Goal: Task Accomplishment & Management: Manage account settings

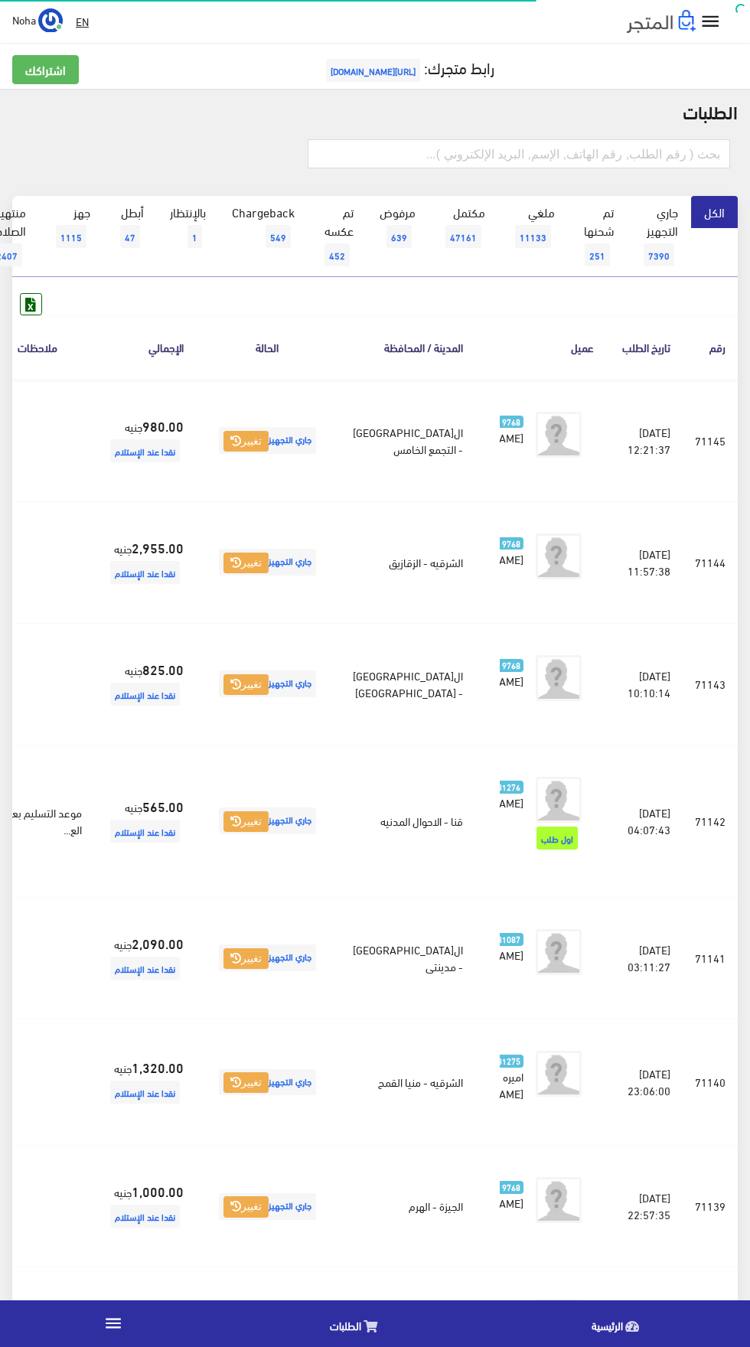
scroll to position [0, -40]
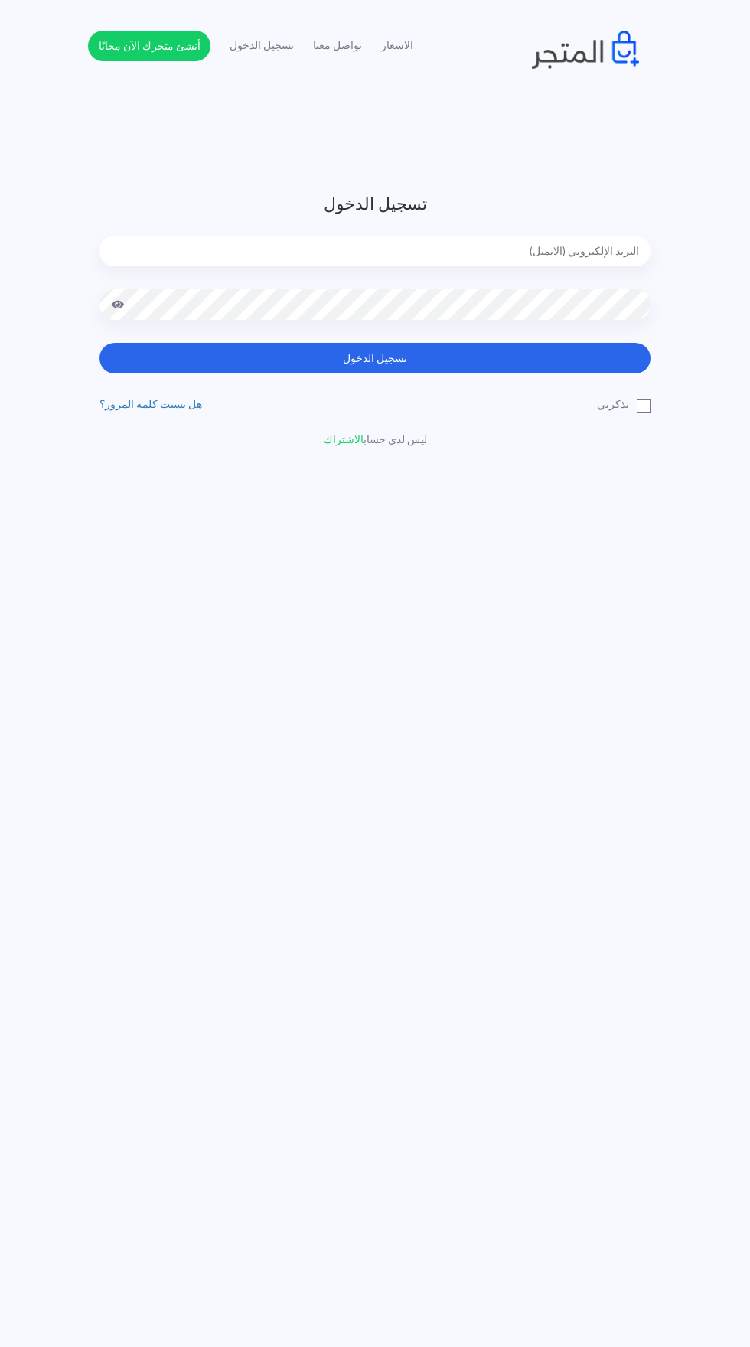
click at [576, 245] on input "email" at bounding box center [375, 251] width 551 height 31
type input "noha_mae86@yahoo.com"
click at [100, 343] on button "تسجيل الدخول" at bounding box center [375, 358] width 551 height 31
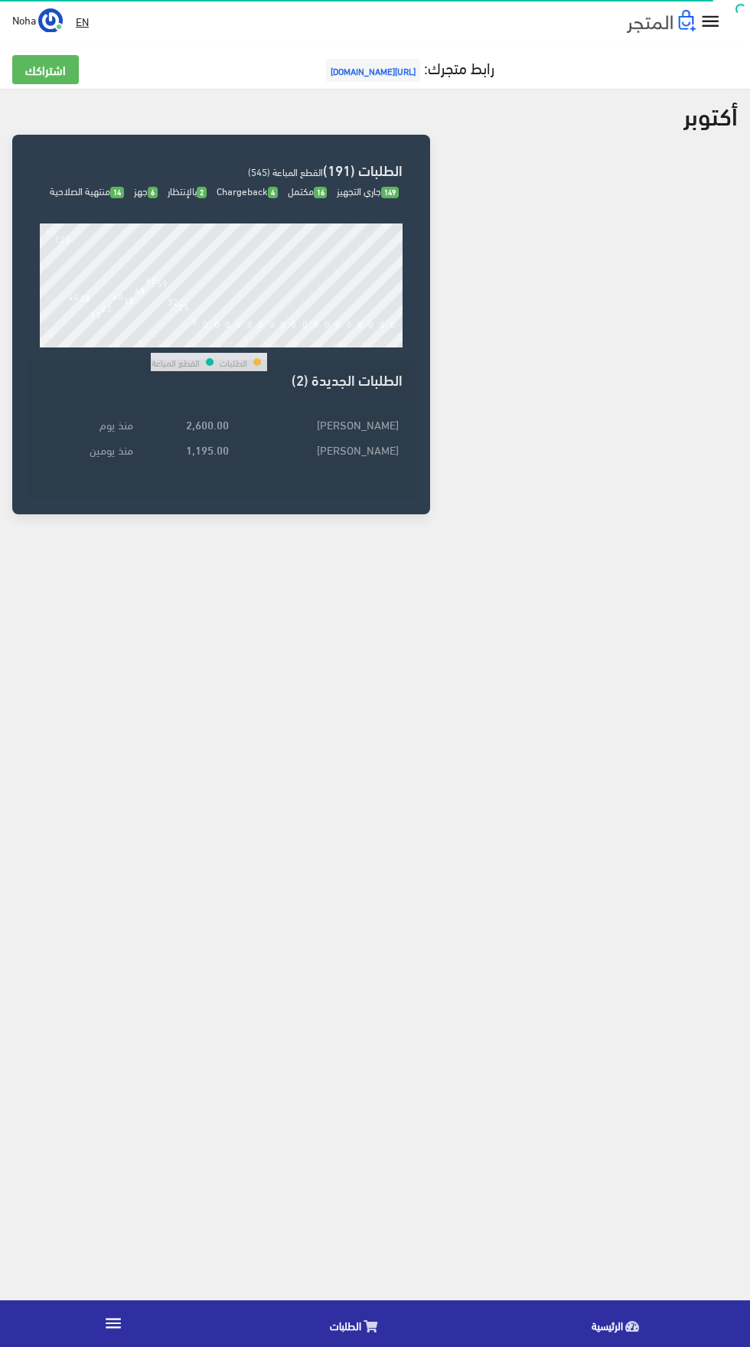
click at [113, 1306] on link "" at bounding box center [113, 1324] width 227 height 43
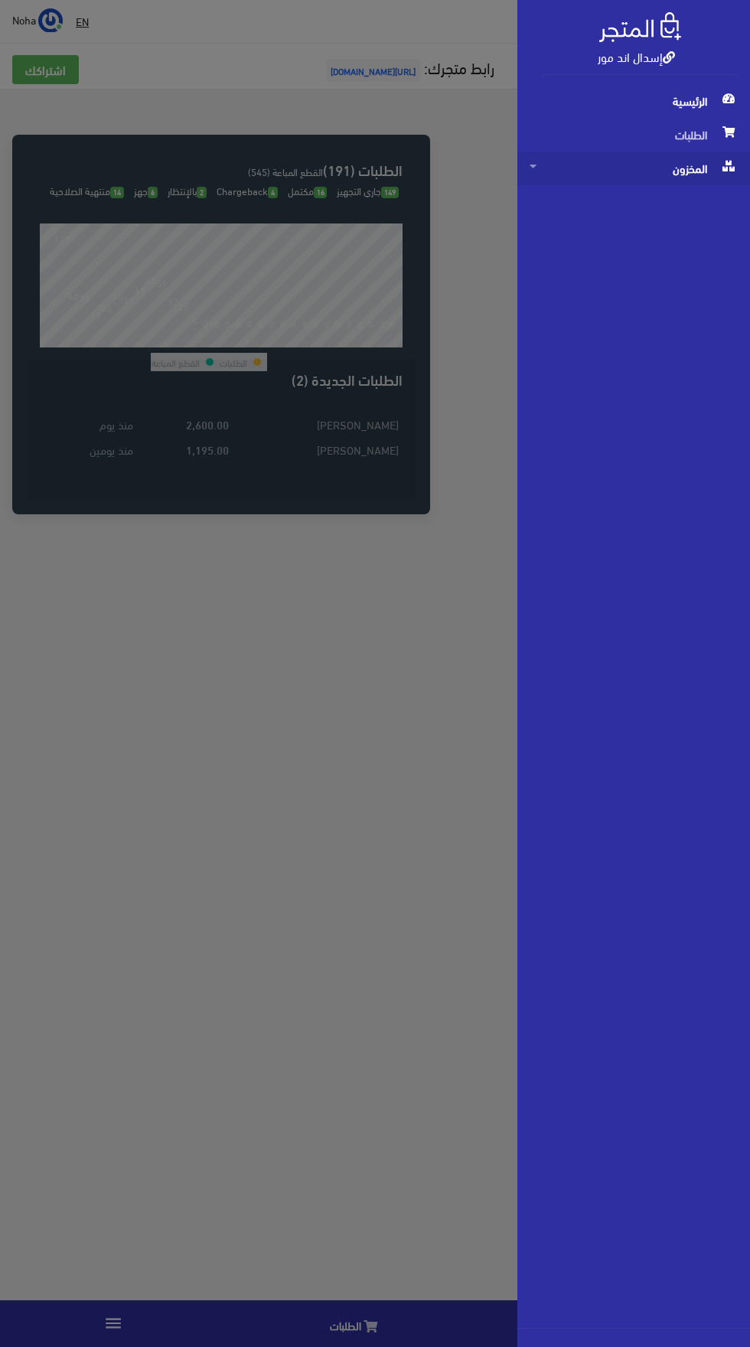
click at [616, 181] on span "المخزون" at bounding box center [634, 169] width 208 height 34
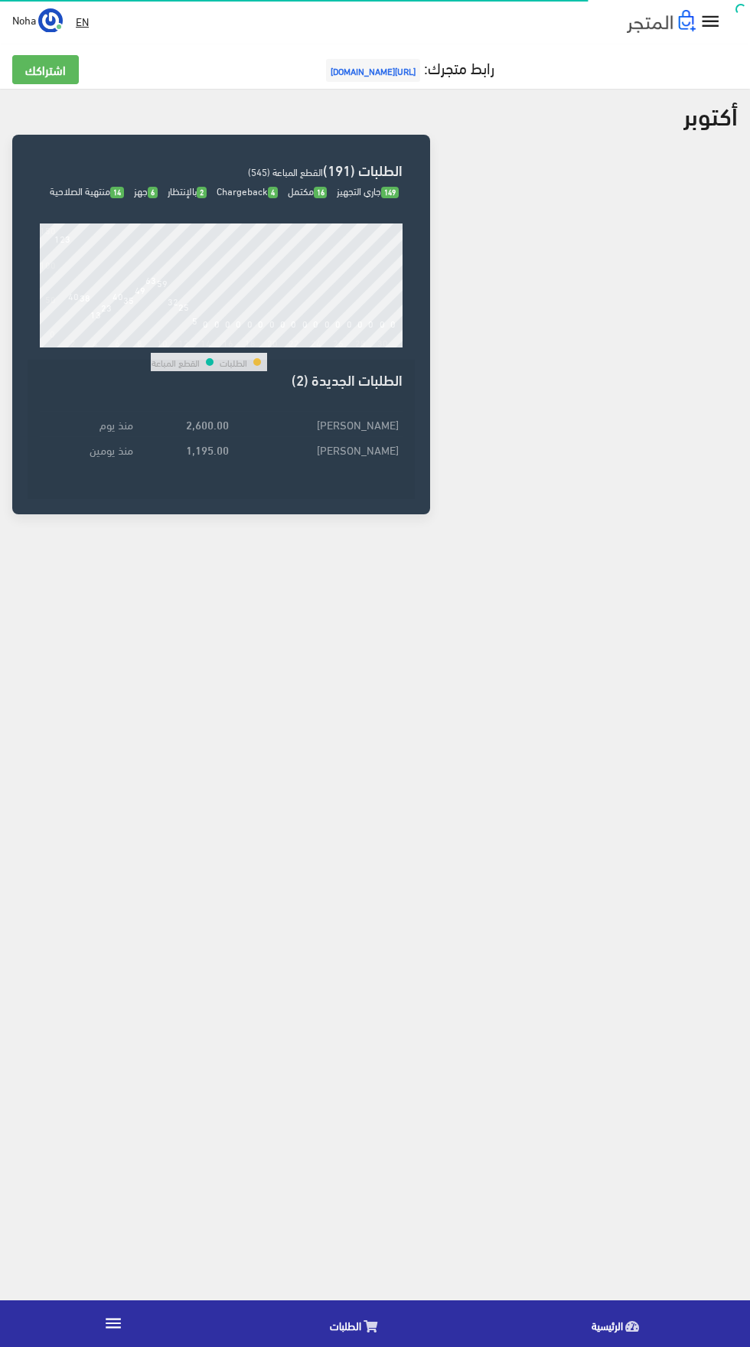
click at [121, 1327] on icon "" at bounding box center [113, 1323] width 20 height 20
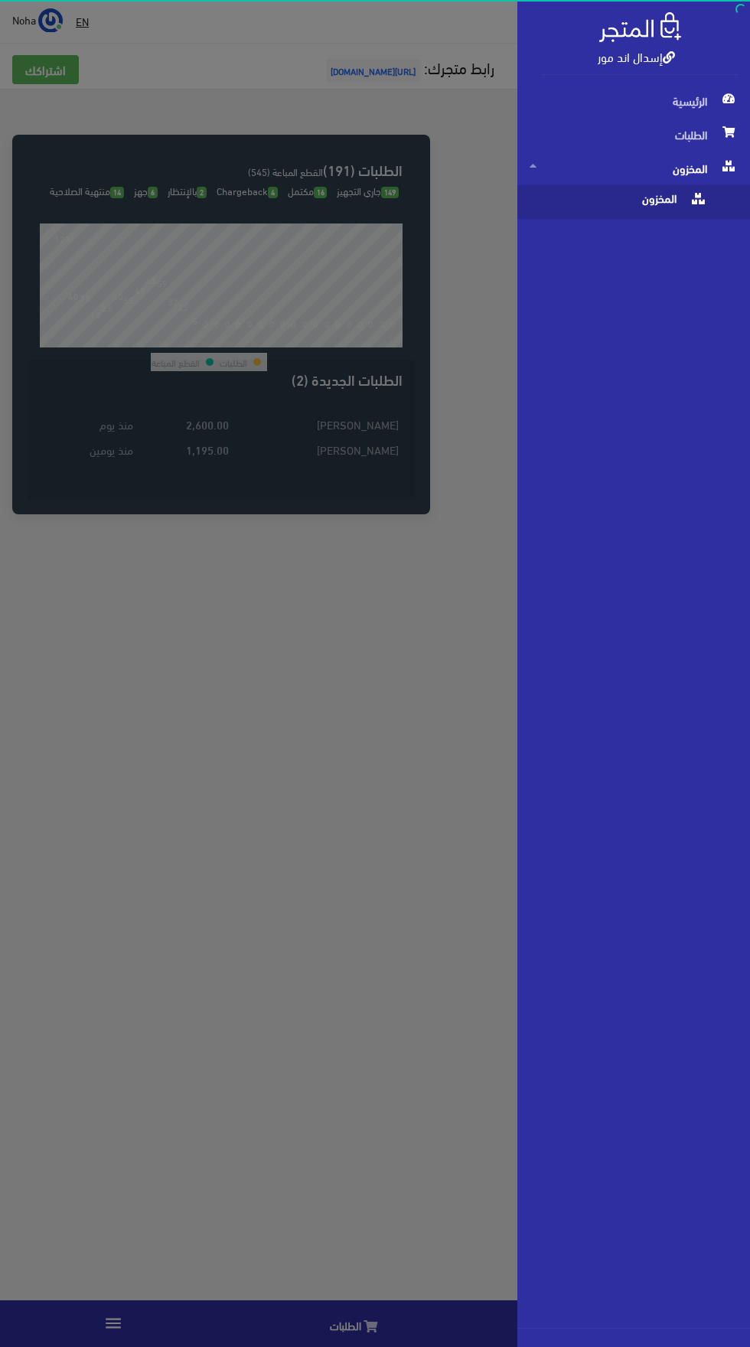
click at [604, 197] on span "المخزون" at bounding box center [619, 202] width 178 height 34
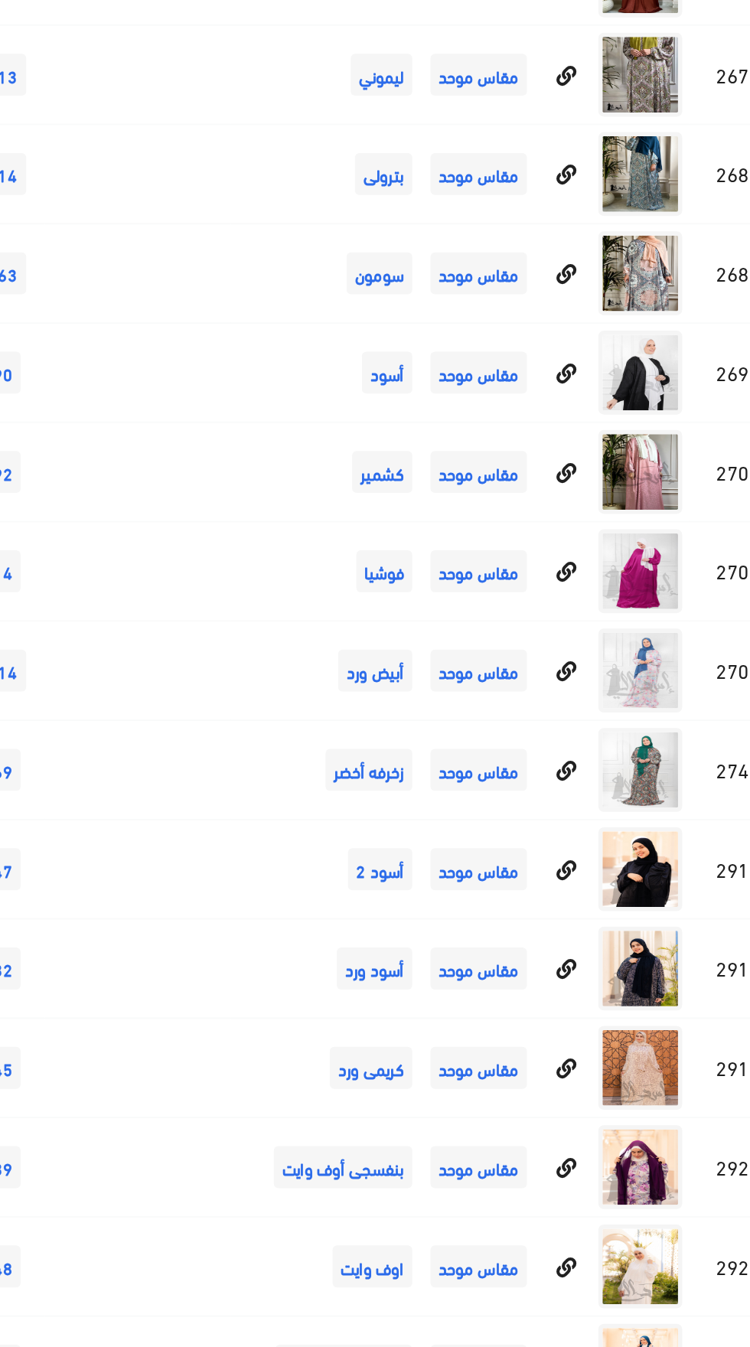
scroll to position [7767, 0]
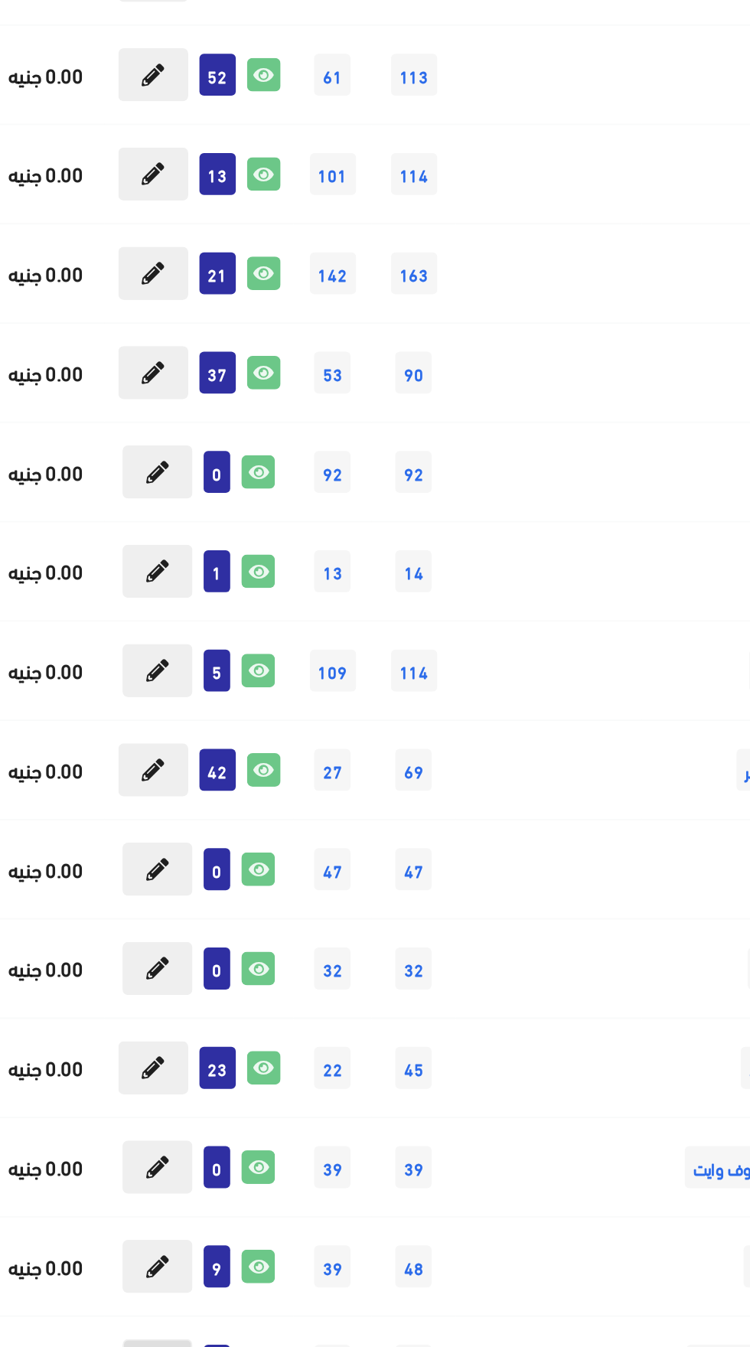
click at [124, 1088] on icon at bounding box center [121, 1085] width 12 height 12
type input "1"
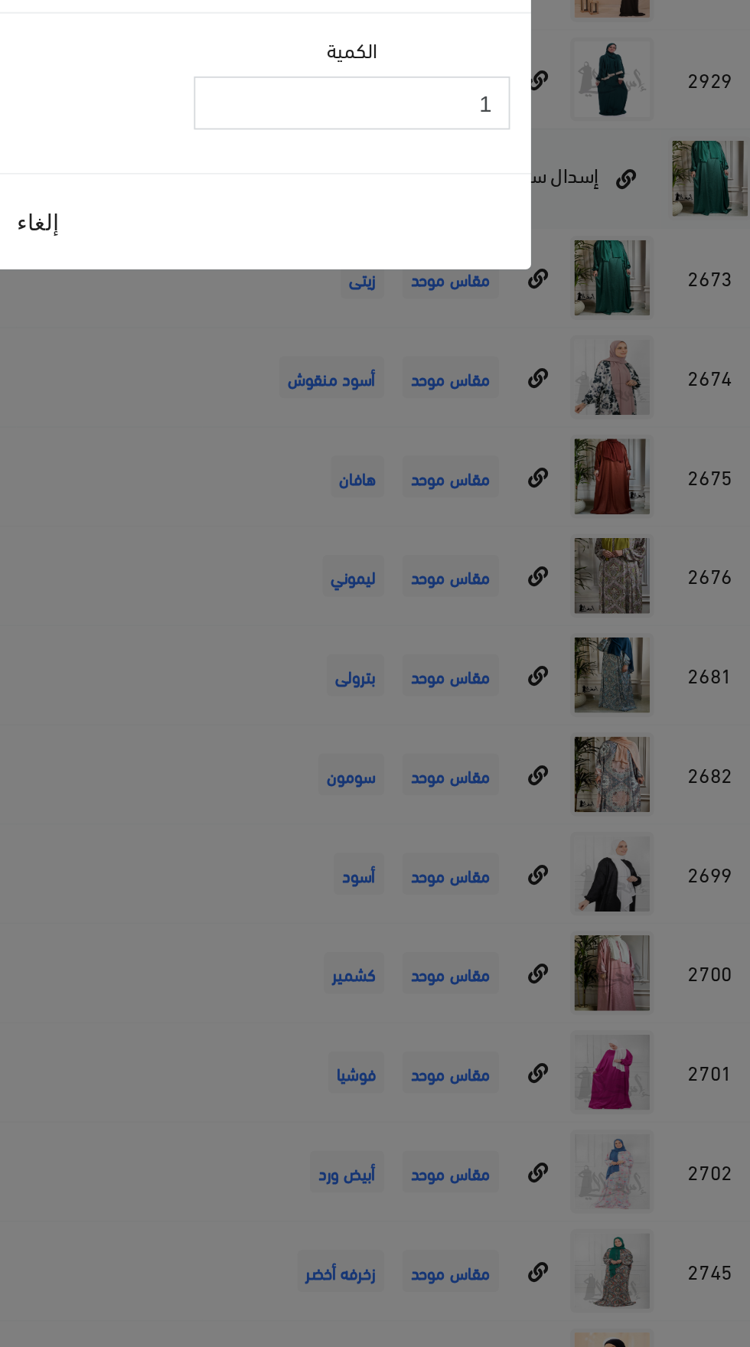
click at [451, 121] on input "1" at bounding box center [467, 119] width 173 height 29
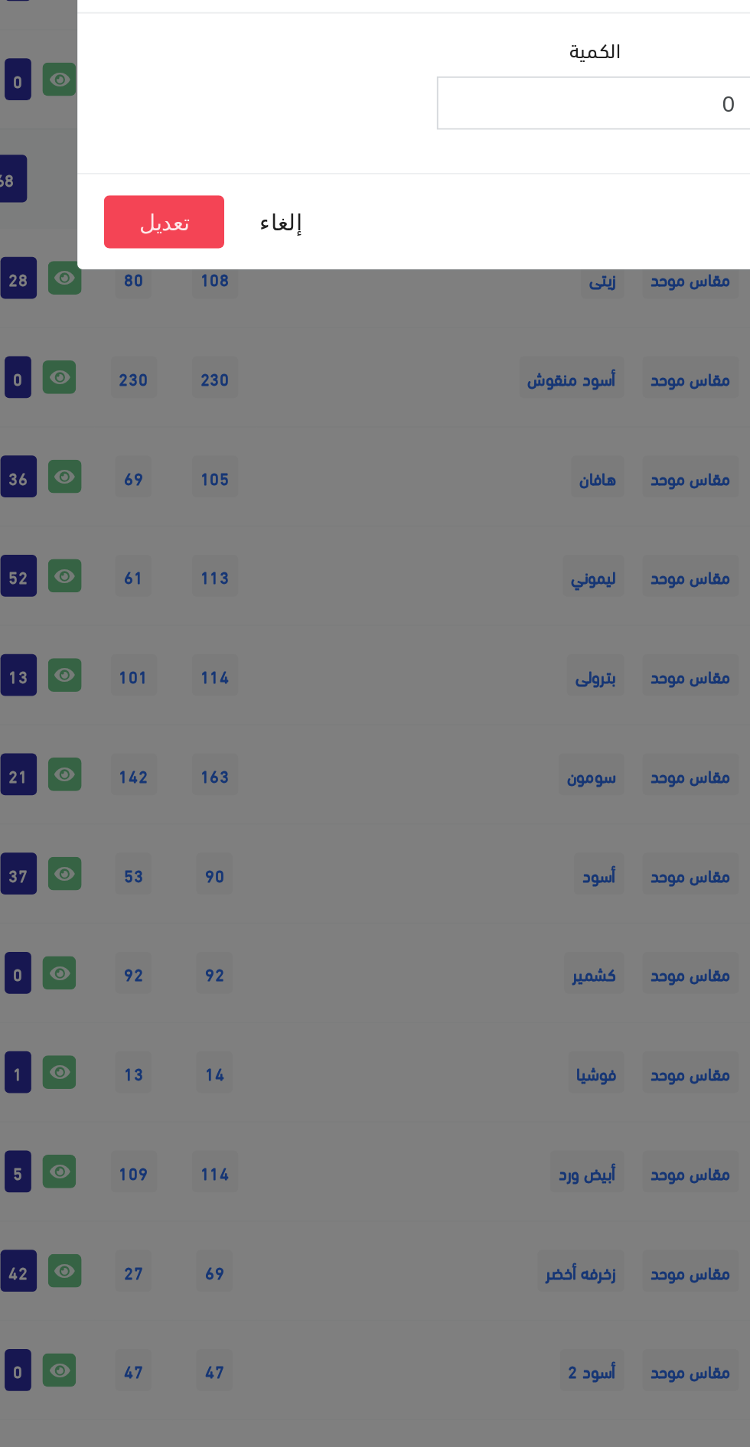
type input "0"
click at [234, 187] on button "تعديل" at bounding box center [234, 184] width 66 height 29
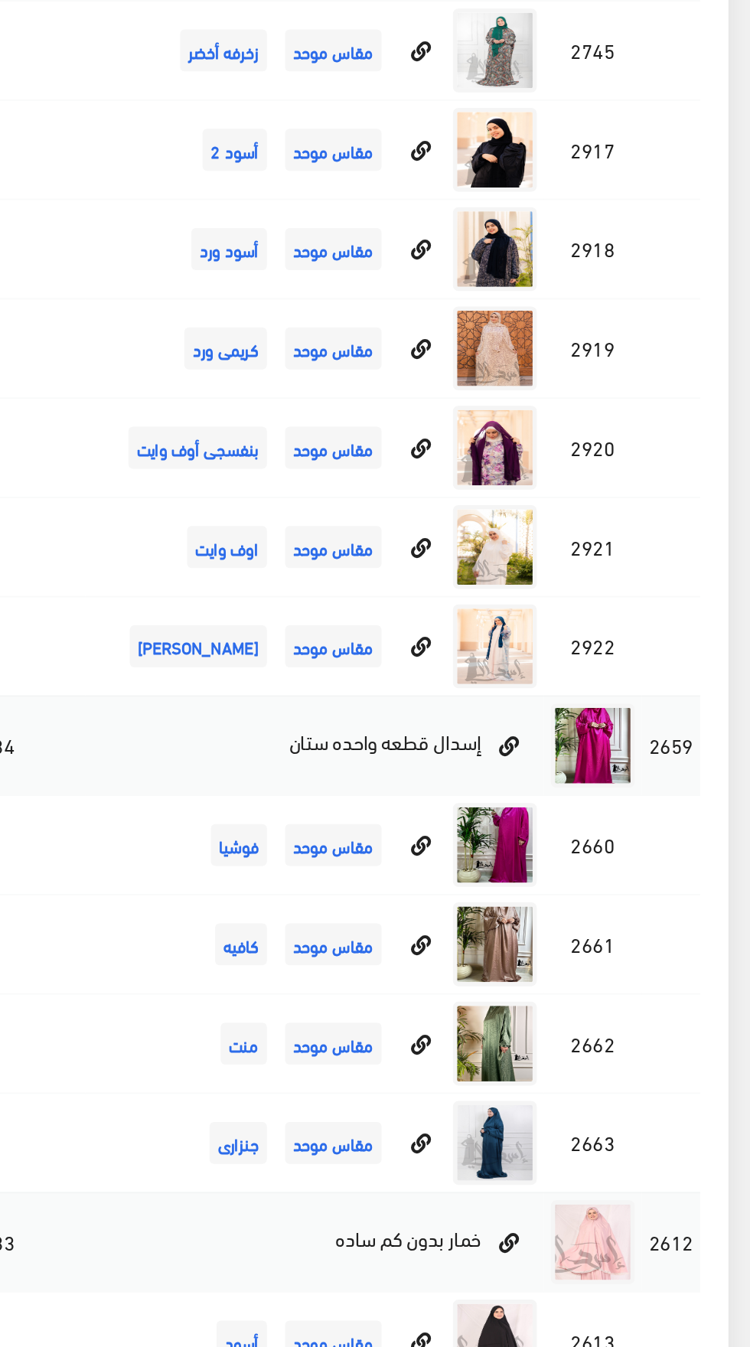
scroll to position [7963, 0]
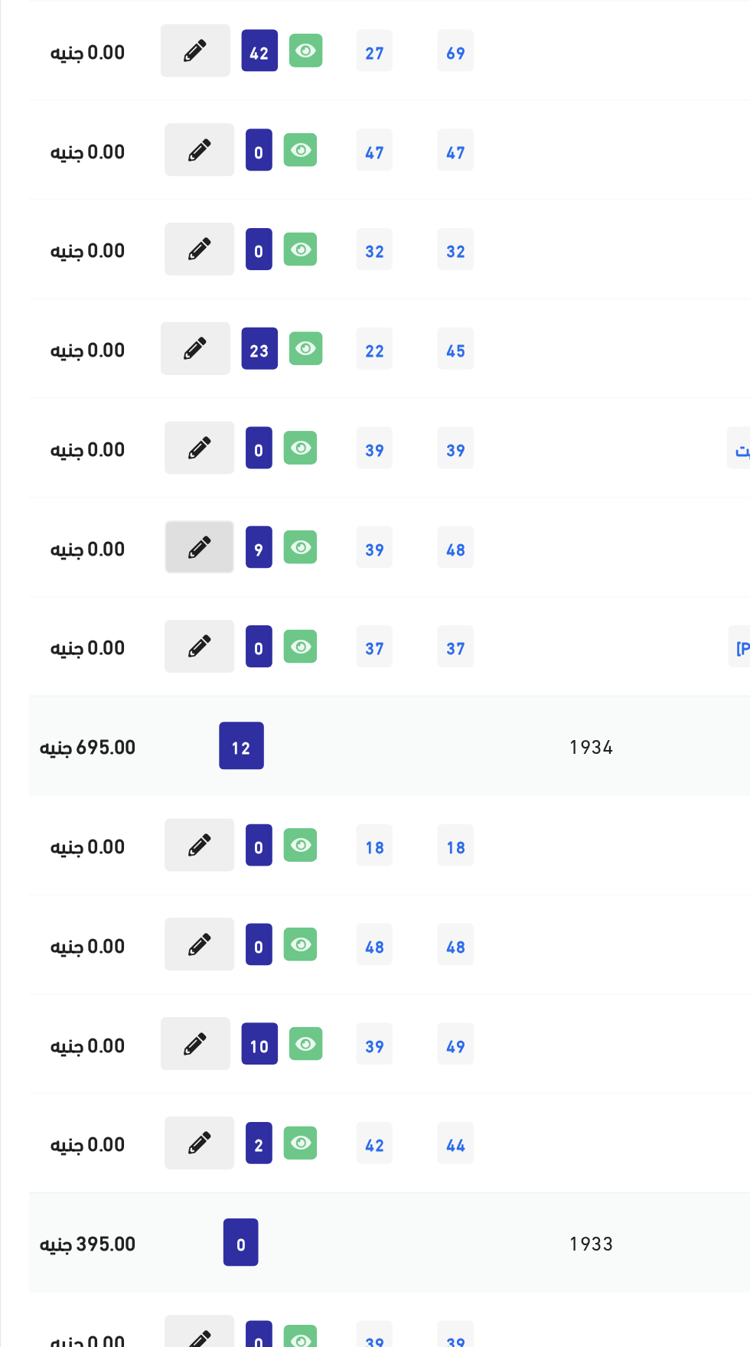
click at [114, 823] on button at bounding box center [121, 834] width 38 height 29
type input "9"
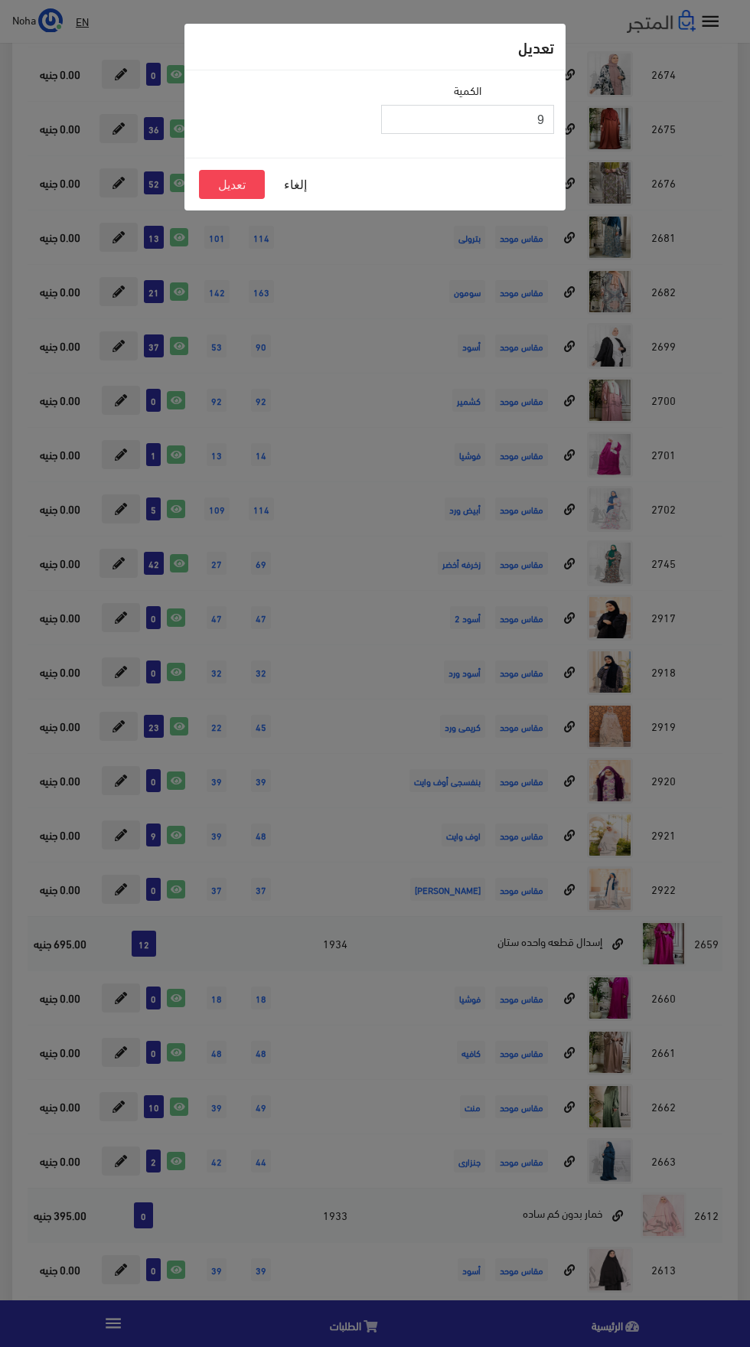
click at [447, 119] on input "9" at bounding box center [467, 119] width 173 height 29
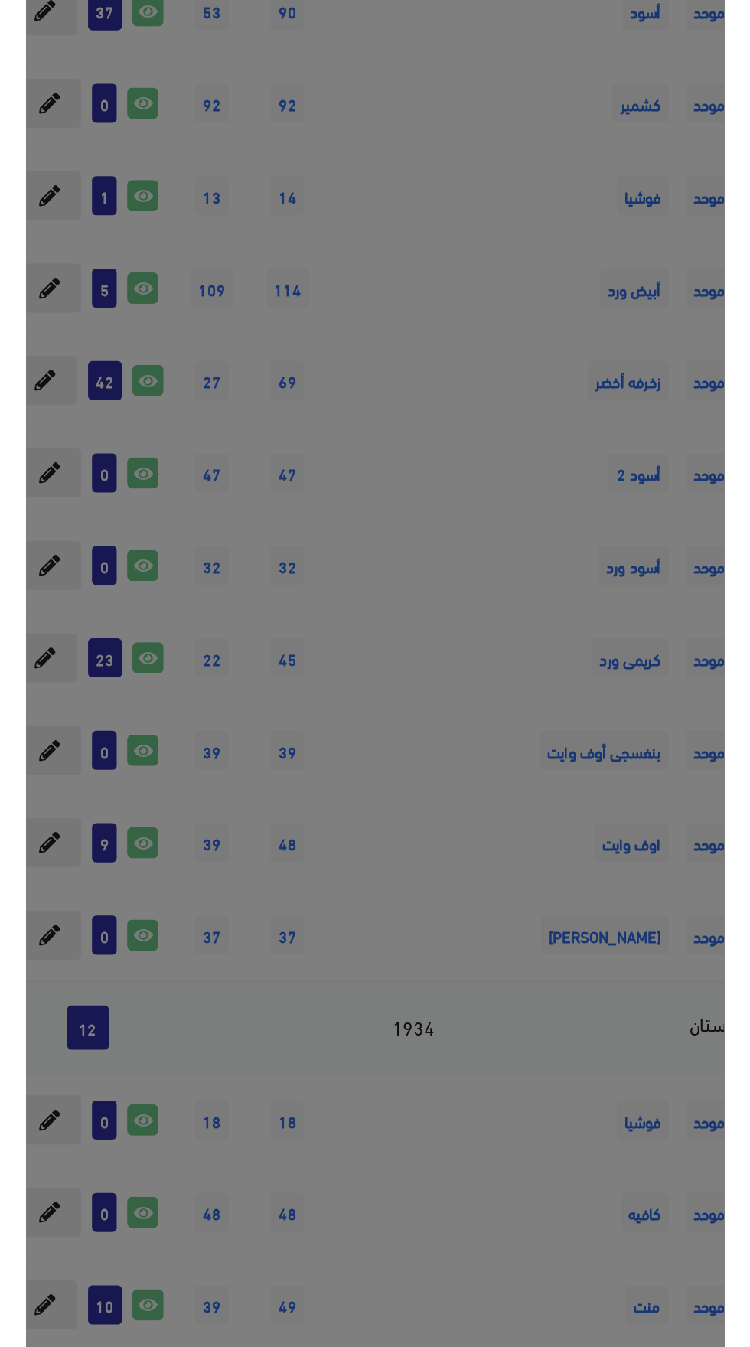
scroll to position [7767, 0]
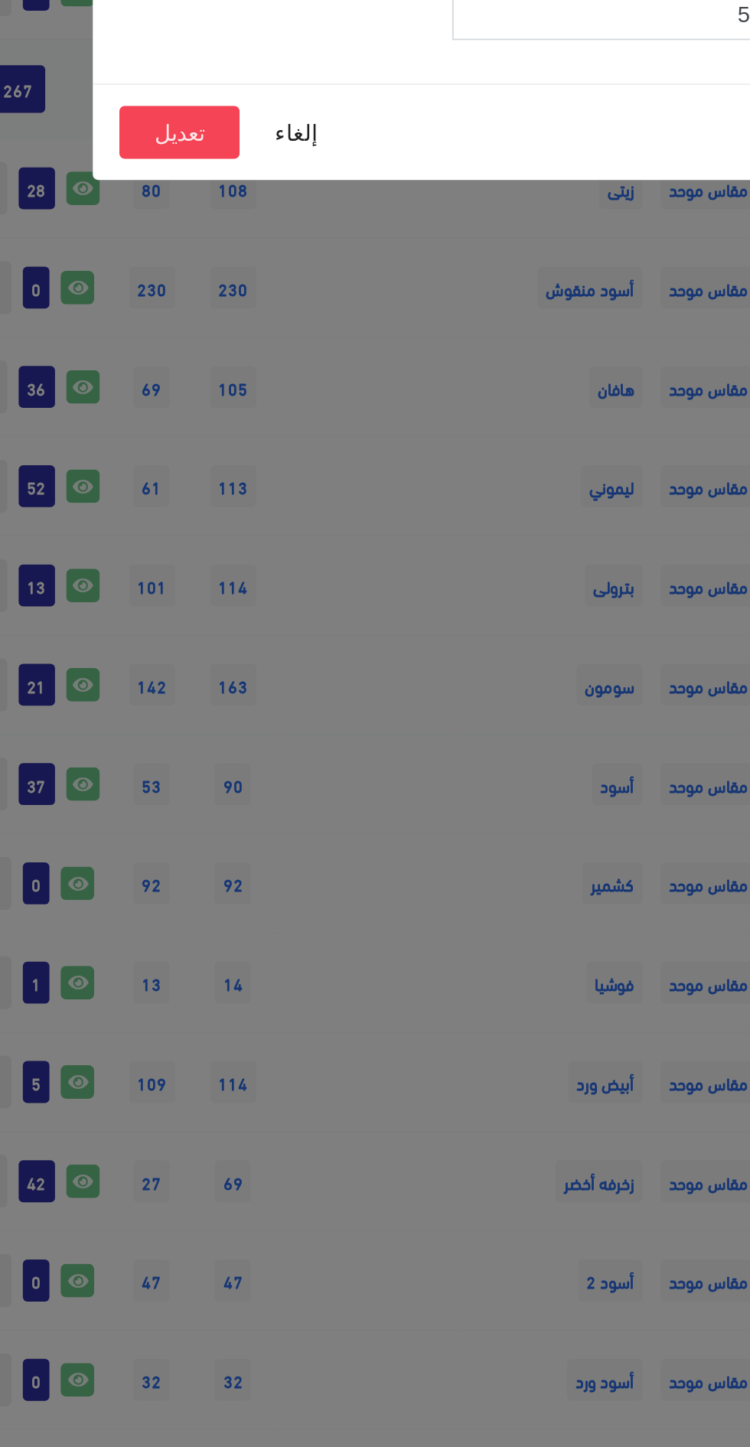
type input "5"
click at [234, 185] on button "تعديل" at bounding box center [232, 184] width 66 height 29
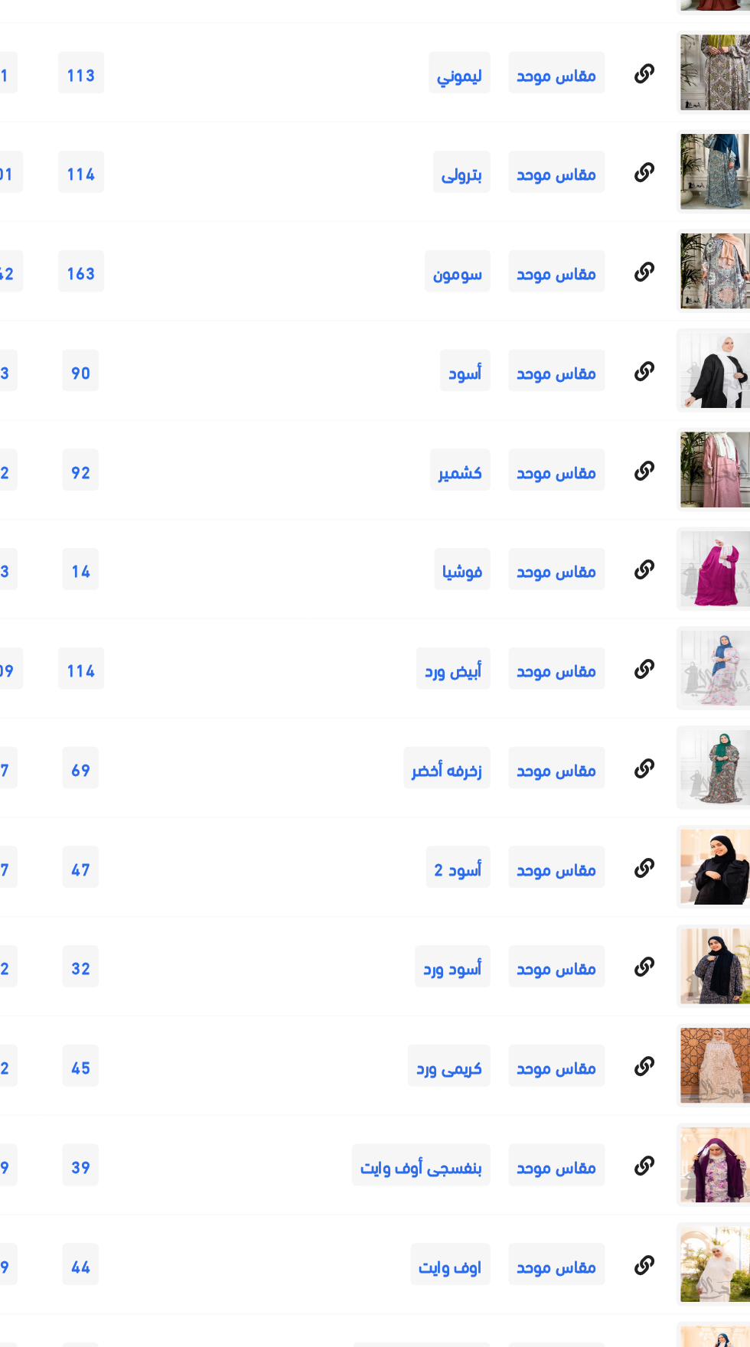
scroll to position [8046, 0]
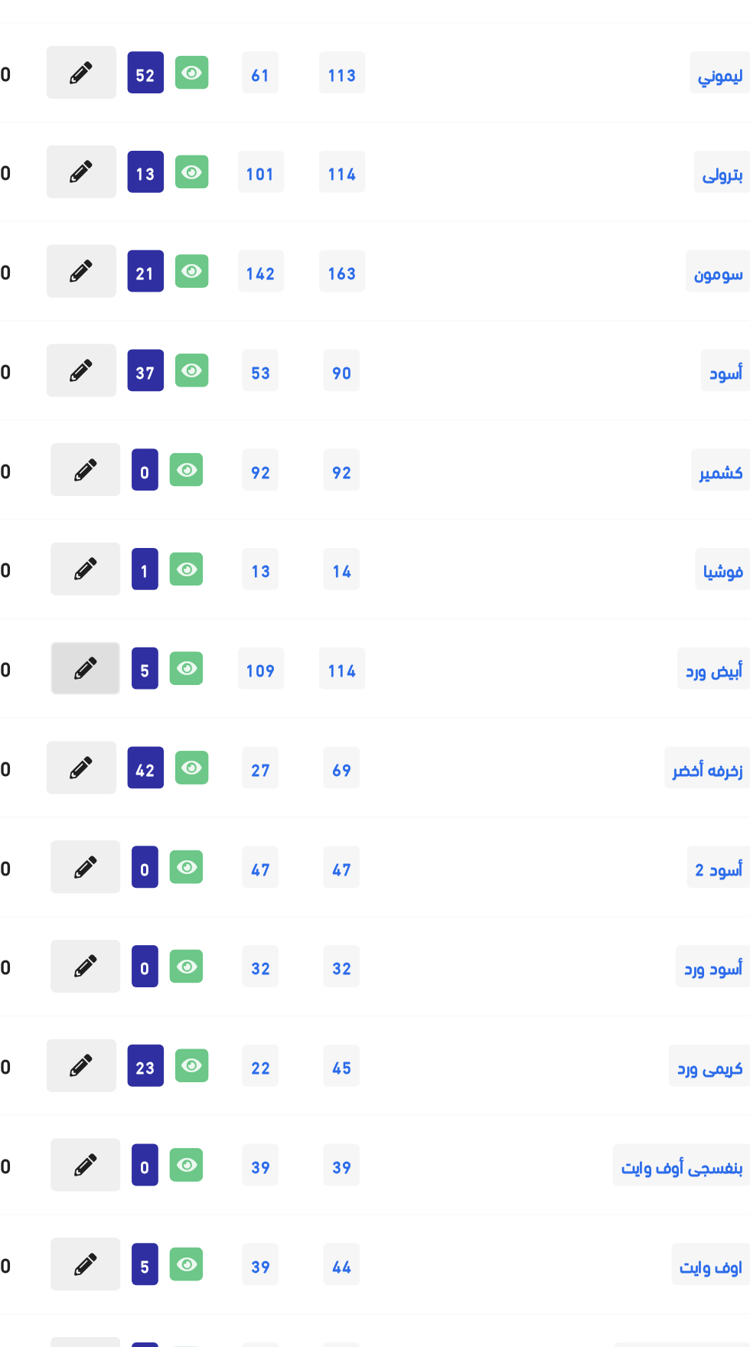
click at [116, 414] on button at bounding box center [121, 424] width 38 height 29
type input "5"
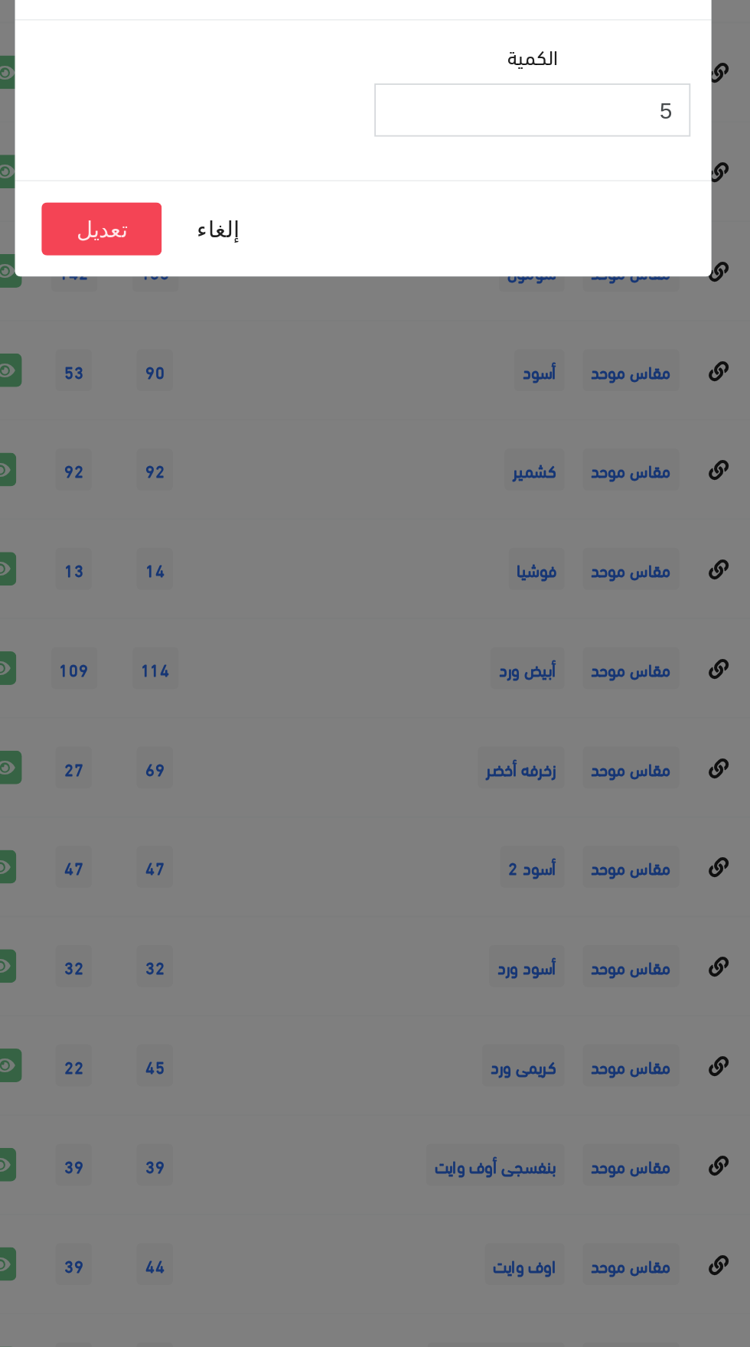
click at [452, 116] on input "5" at bounding box center [467, 119] width 173 height 29
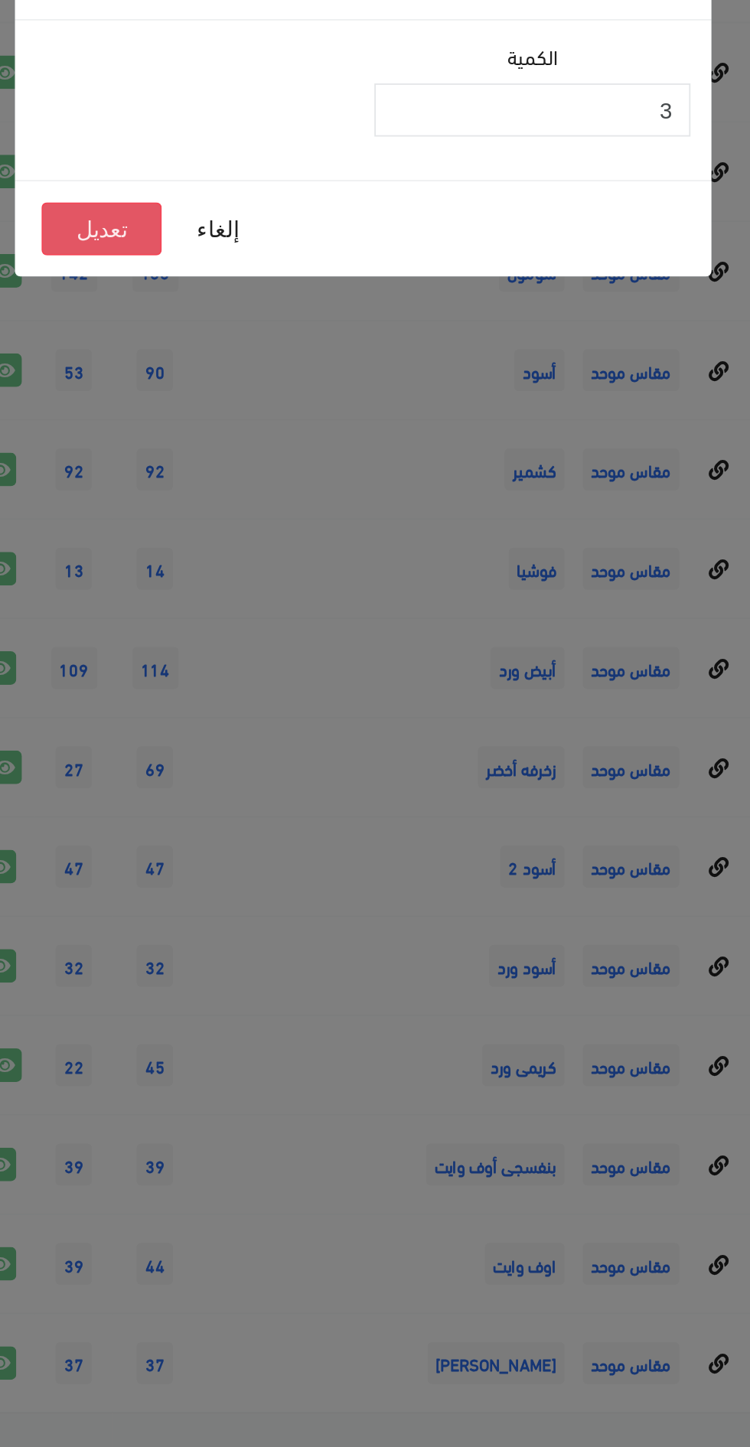
click at [231, 185] on button "تعديل" at bounding box center [232, 184] width 66 height 29
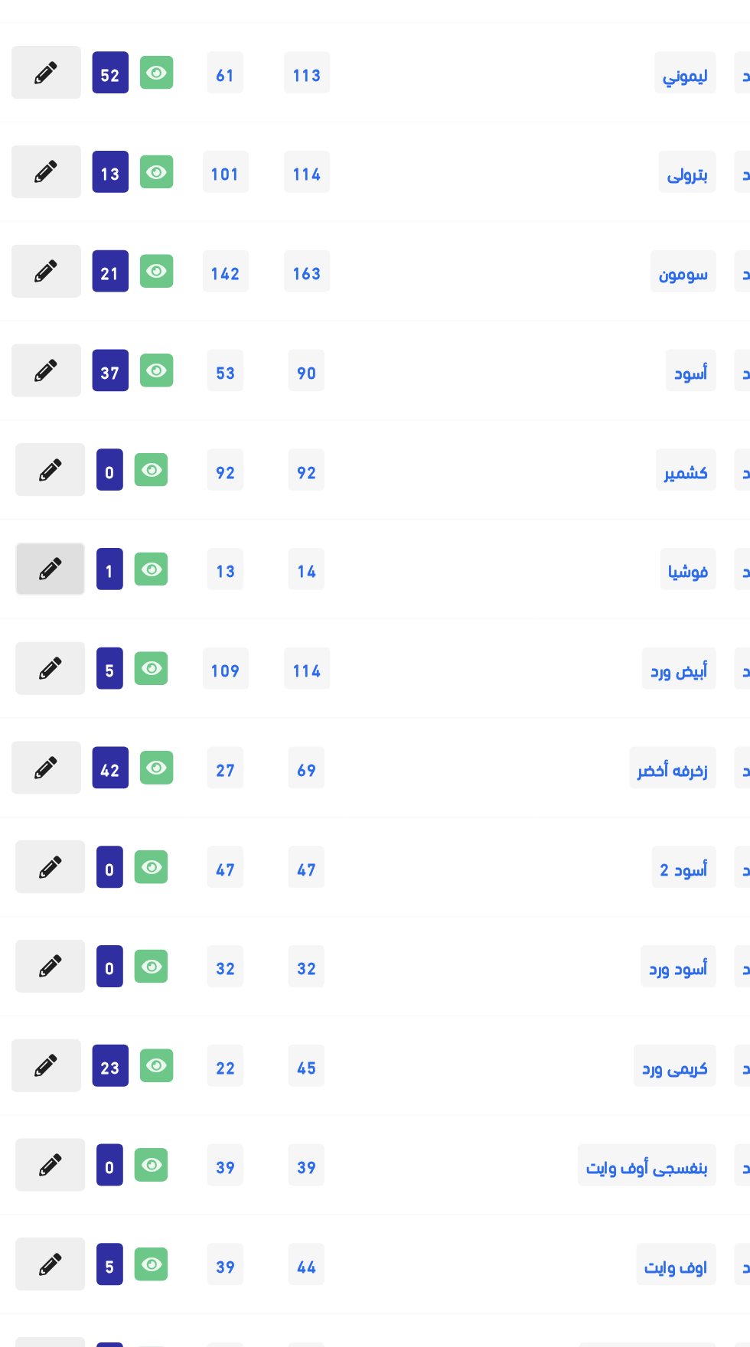
click at [121, 361] on button at bounding box center [121, 370] width 38 height 29
type input "1"
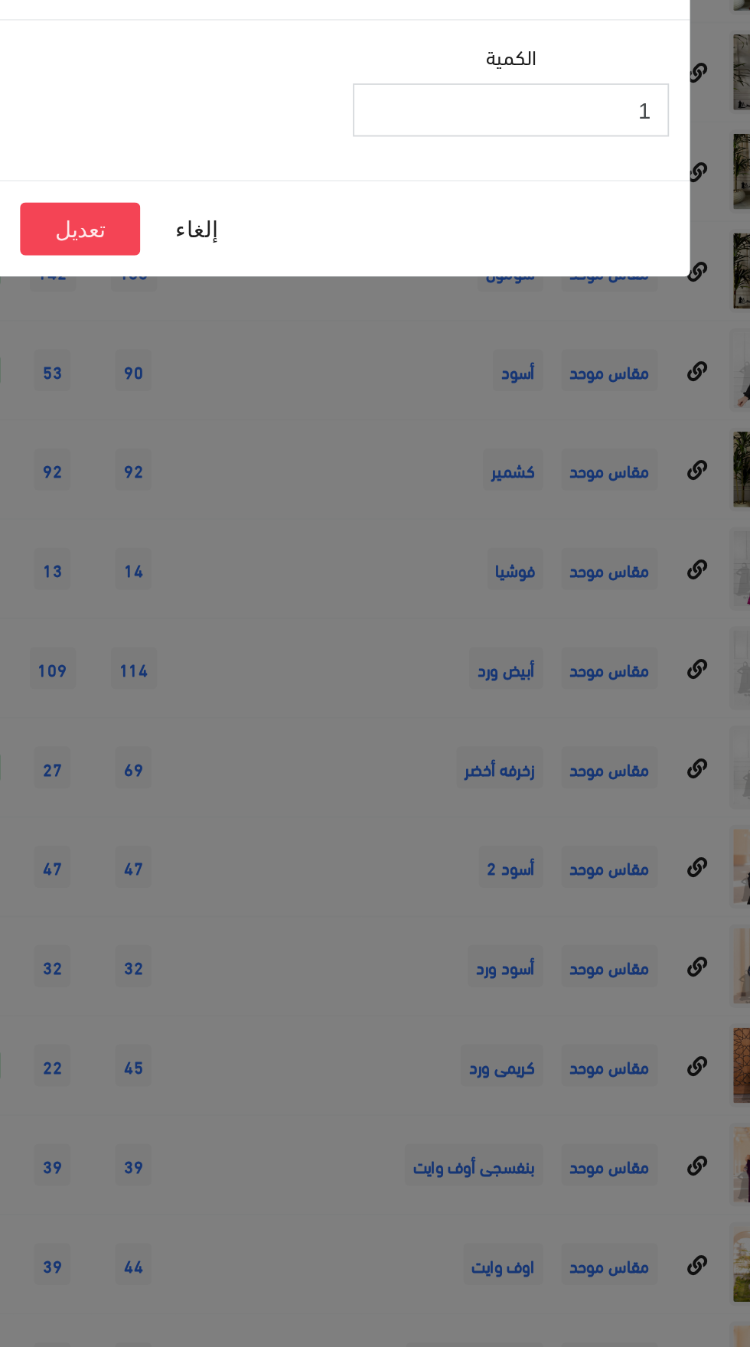
click at [447, 118] on input "1" at bounding box center [467, 119] width 173 height 29
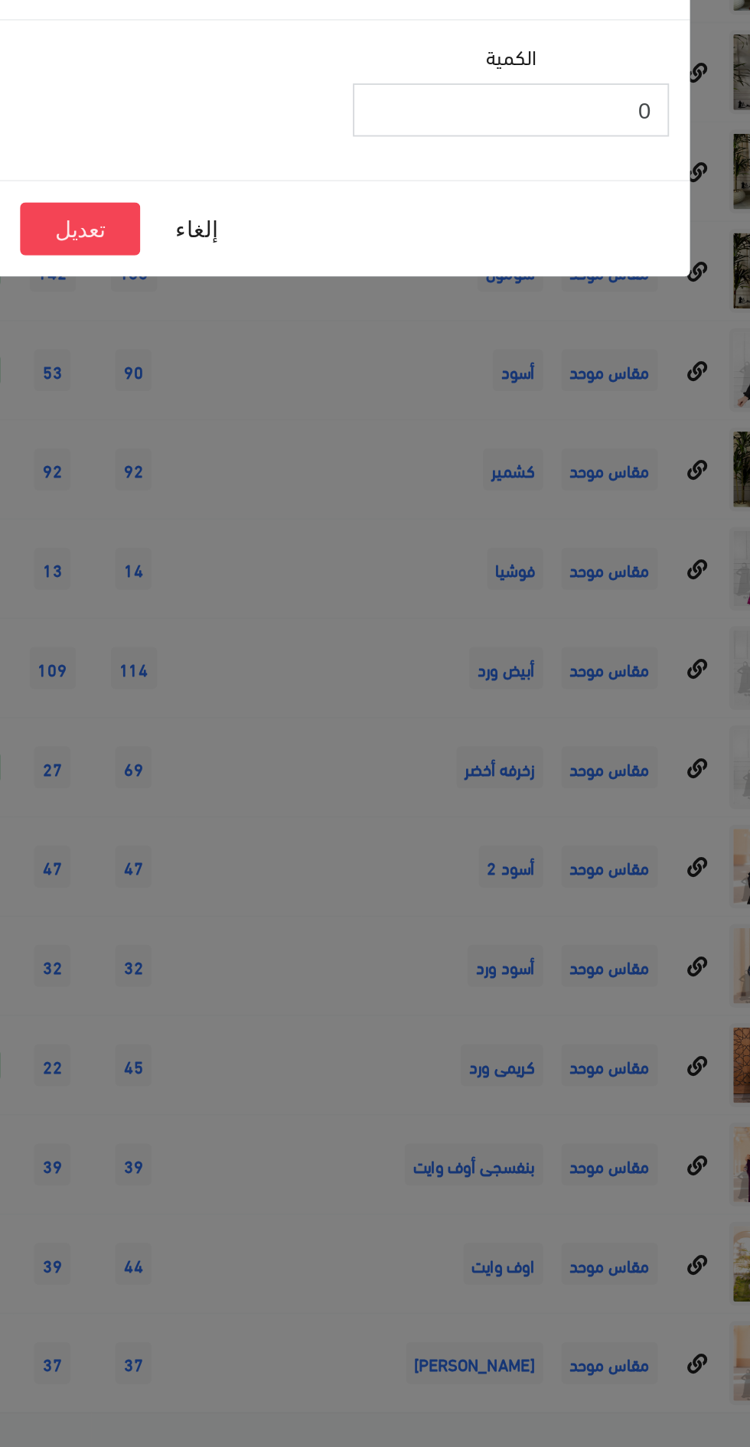
type input "0"
click at [234, 171] on button "تعديل" at bounding box center [232, 184] width 66 height 29
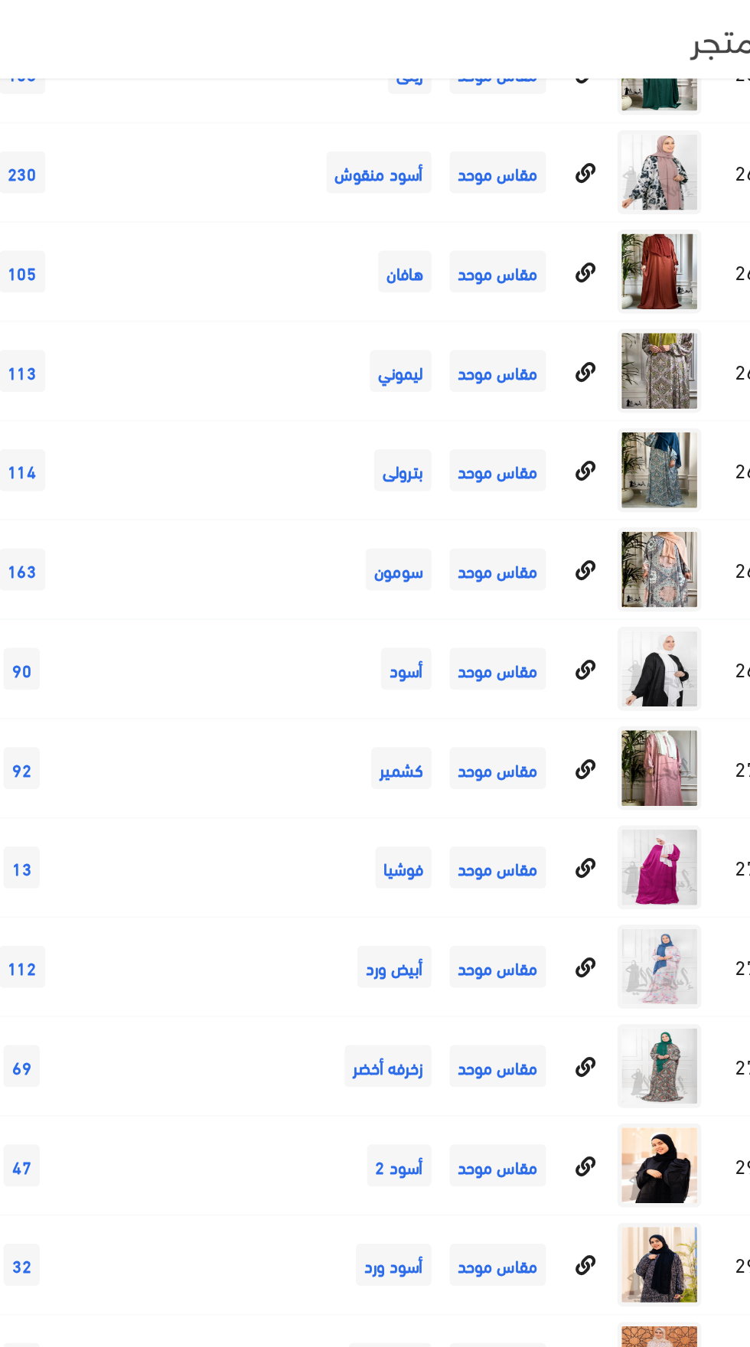
scroll to position [7942, 0]
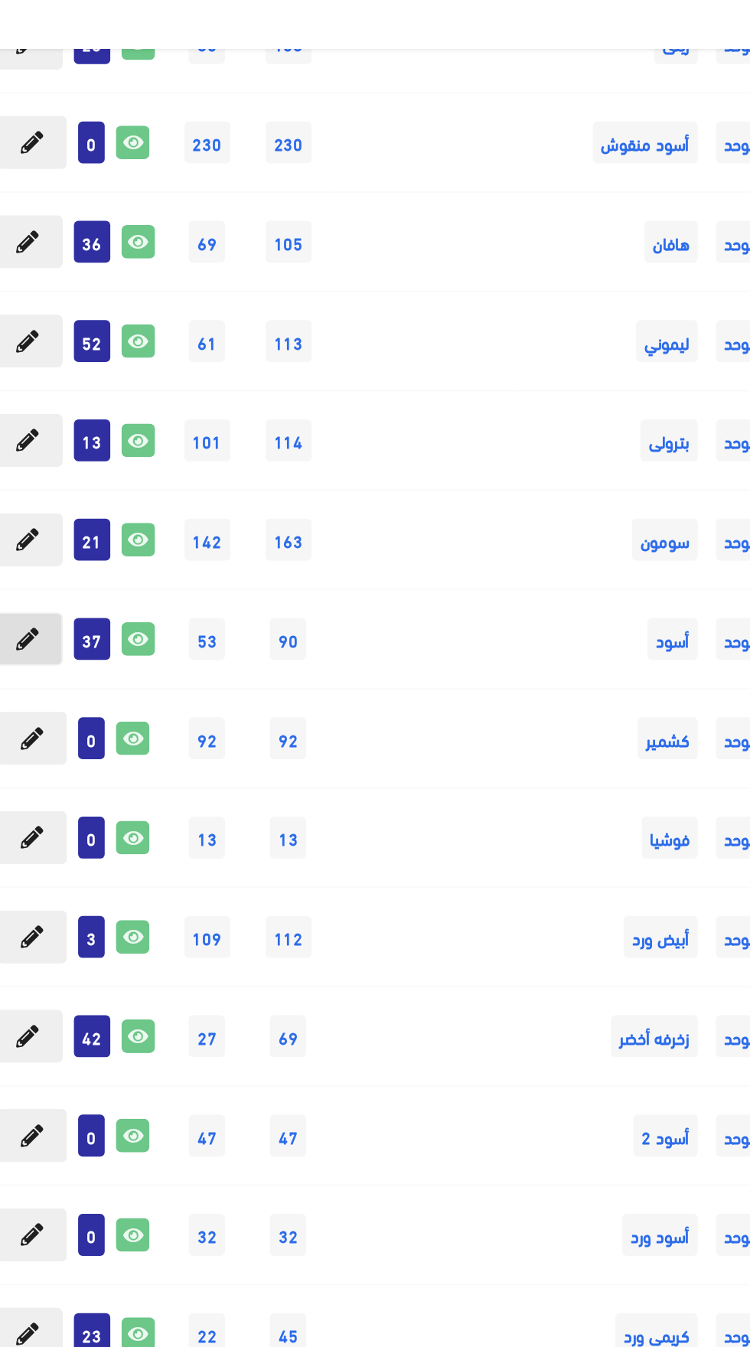
click at [119, 361] on icon at bounding box center [119, 366] width 12 height 12
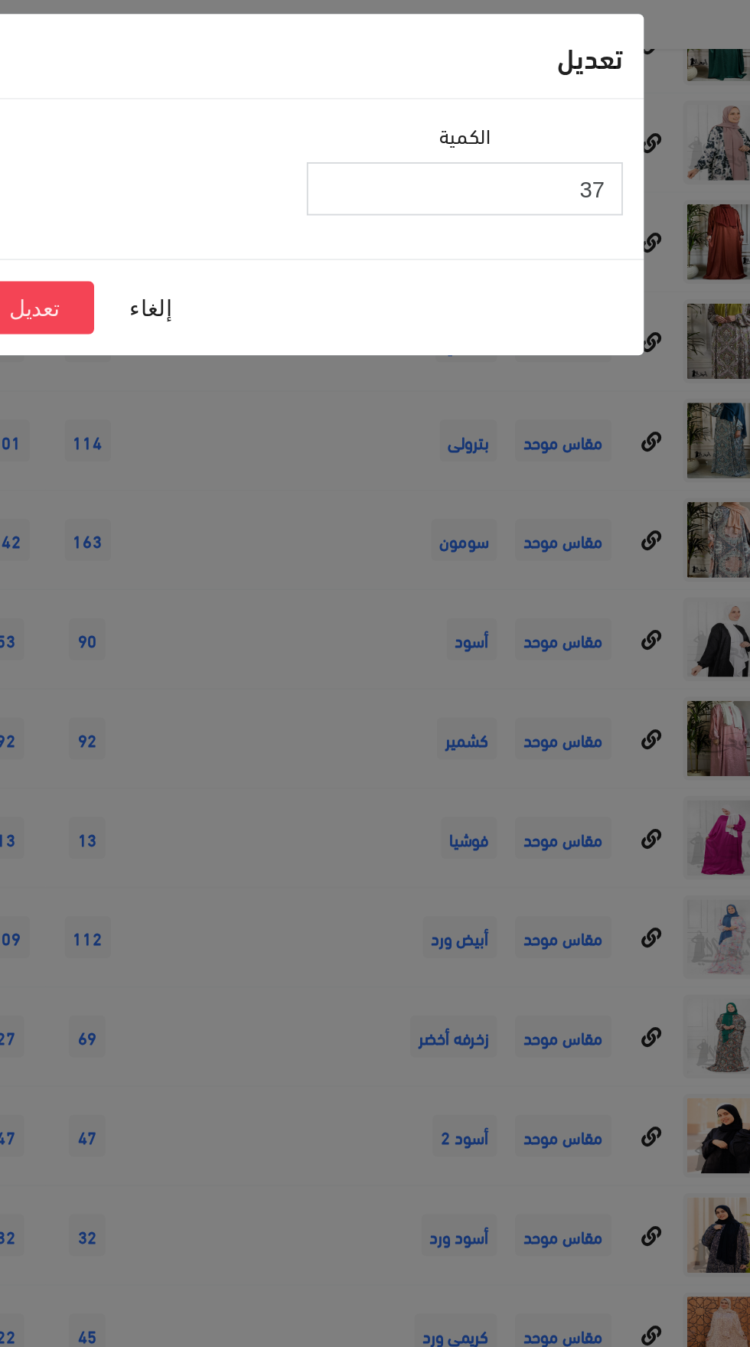
click at [495, 122] on input "37" at bounding box center [467, 119] width 173 height 29
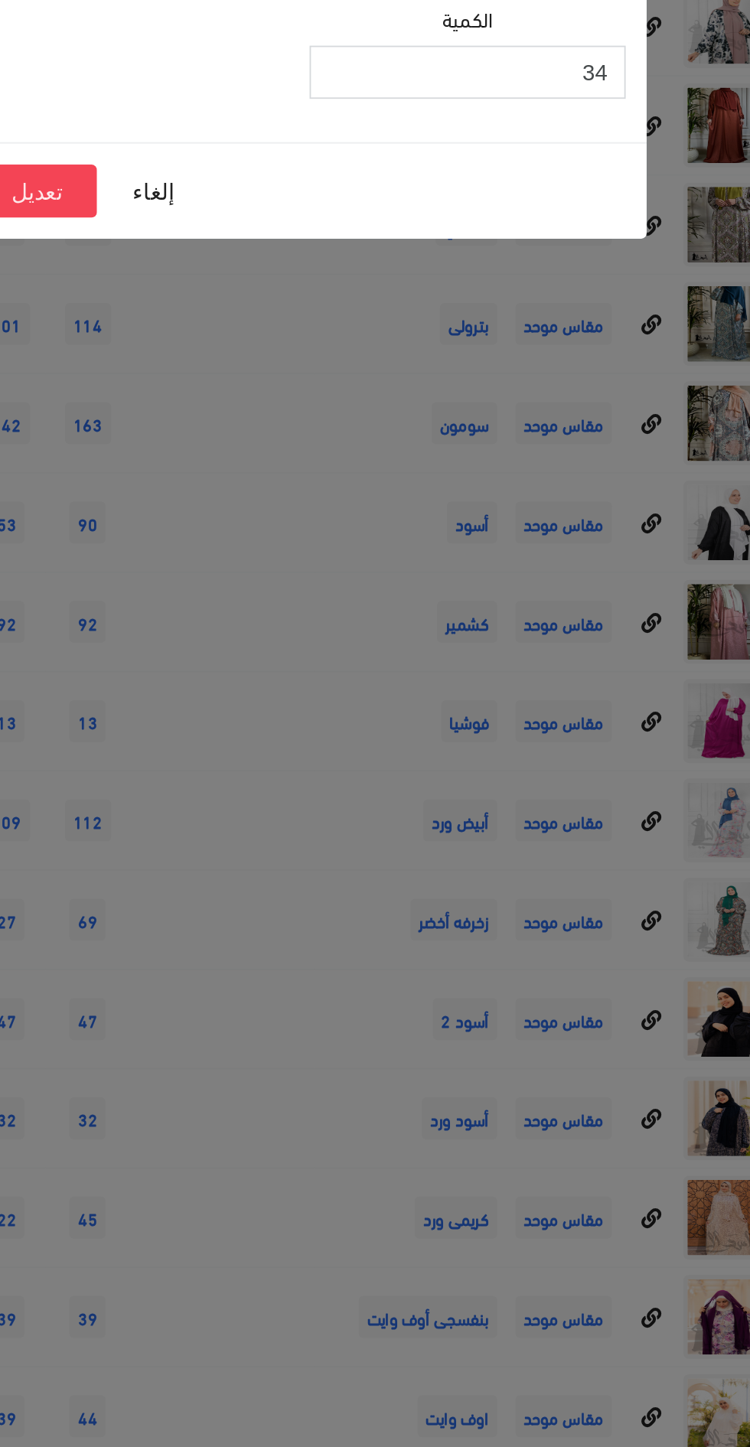
type input "34"
click at [245, 184] on button "تعديل" at bounding box center [234, 184] width 66 height 29
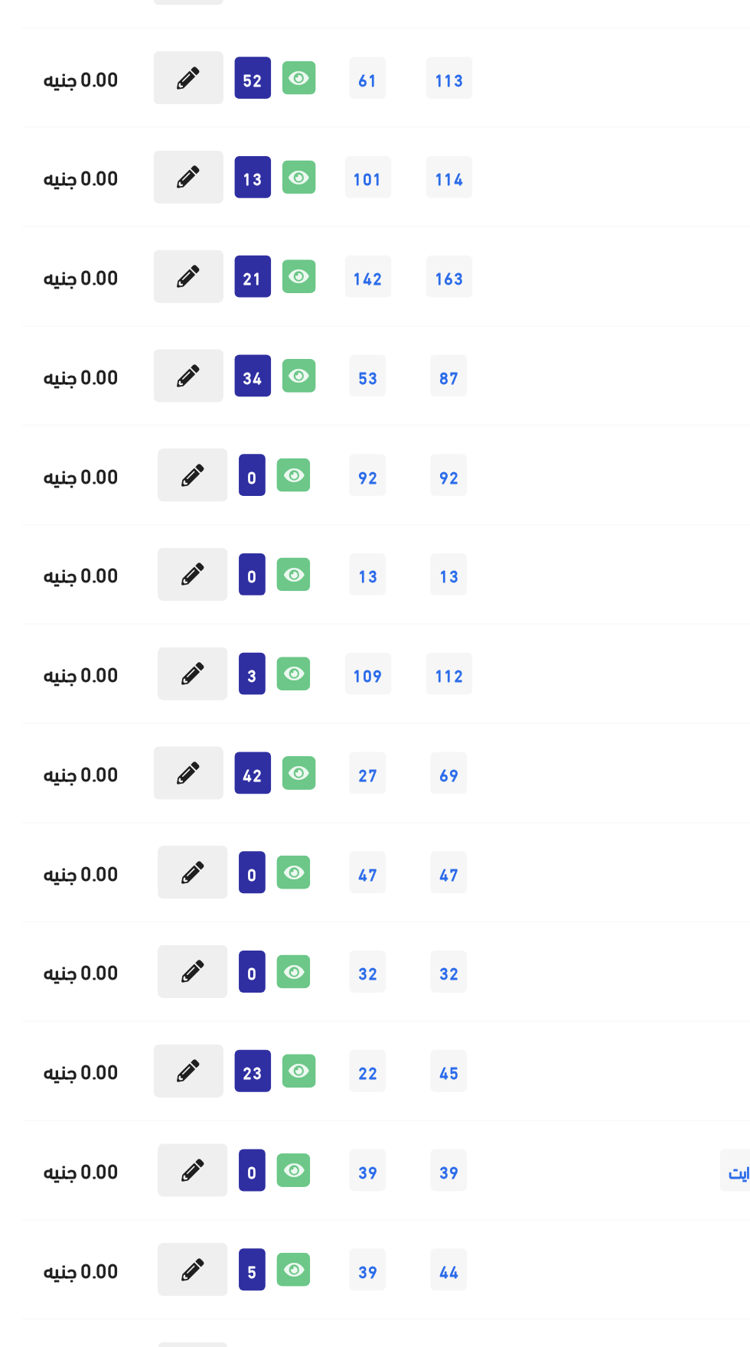
scroll to position [7942, 0]
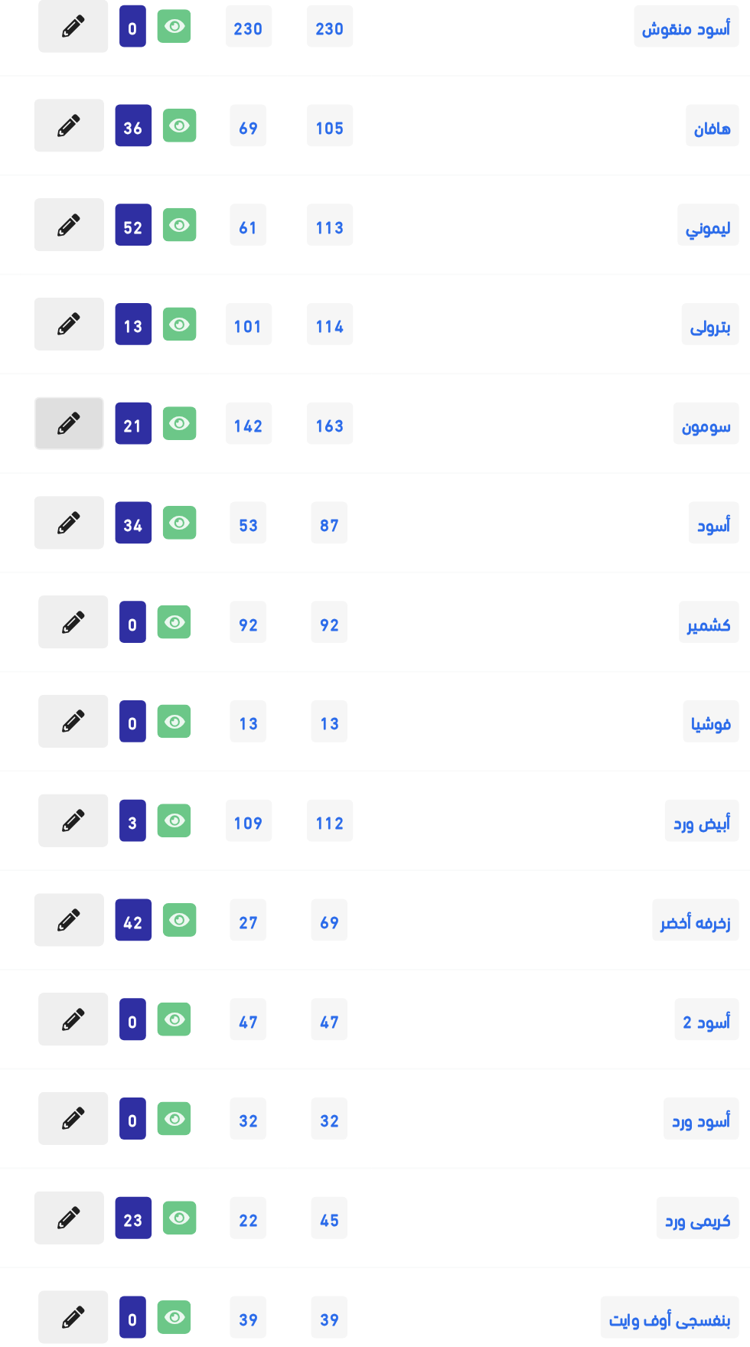
click at [116, 313] on icon at bounding box center [119, 311] width 12 height 12
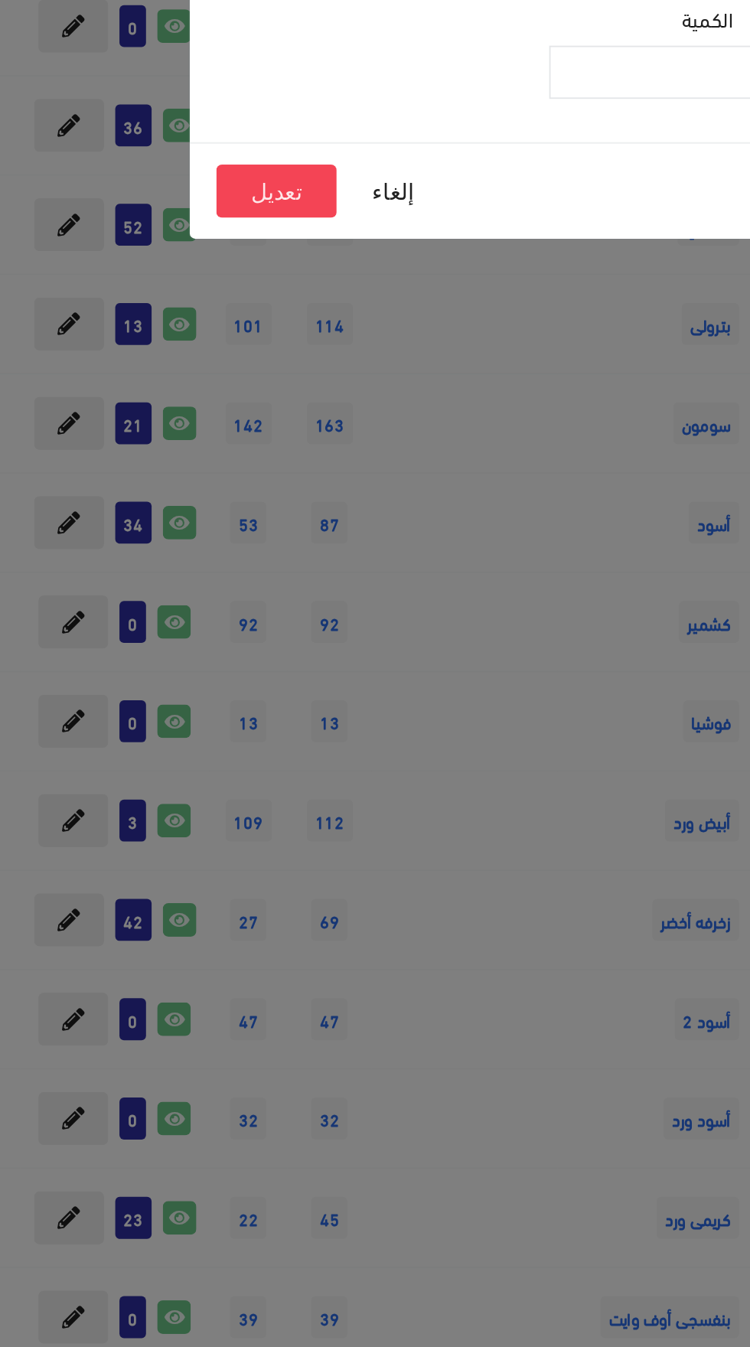
click at [119, 308] on div "تعديل الكمية 21 إلغاء تعديل" at bounding box center [375, 673] width 750 height 1347
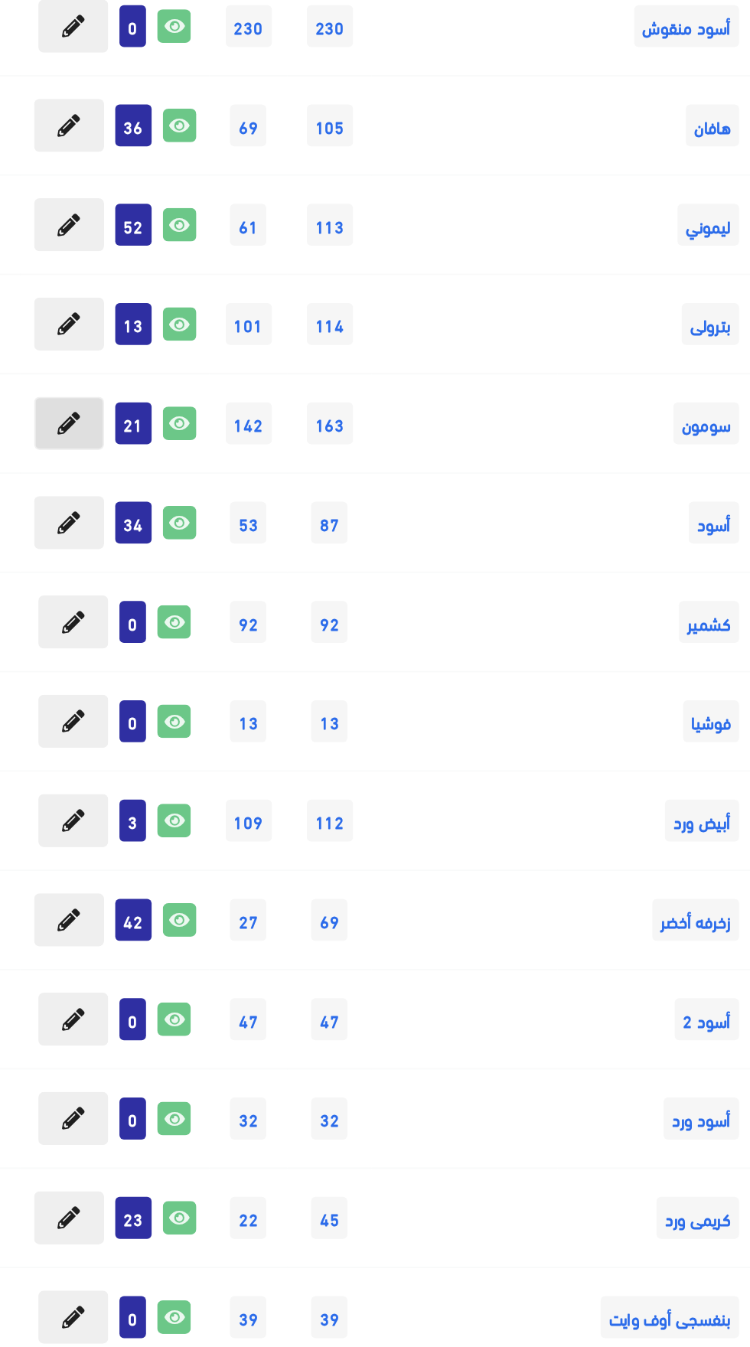
click at [125, 315] on icon at bounding box center [119, 311] width 12 height 12
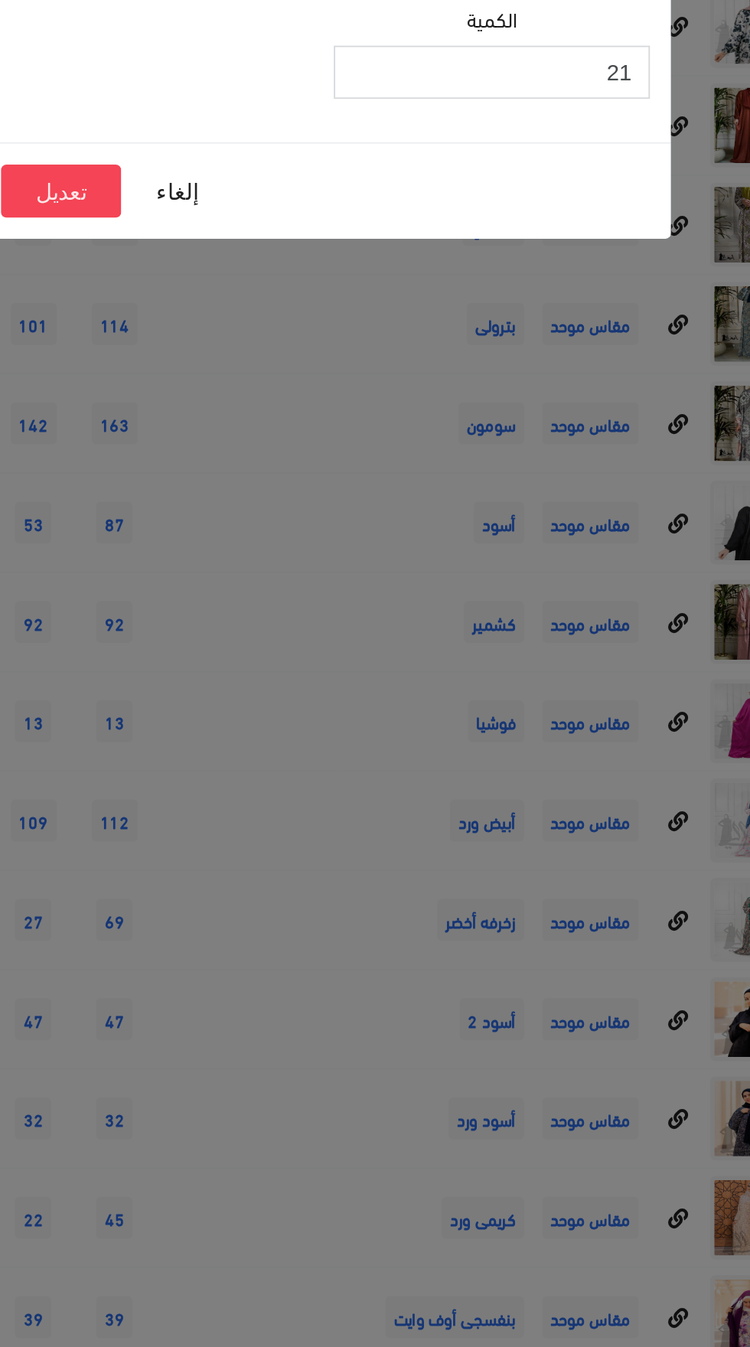
click at [459, 115] on input "21" at bounding box center [467, 119] width 173 height 29
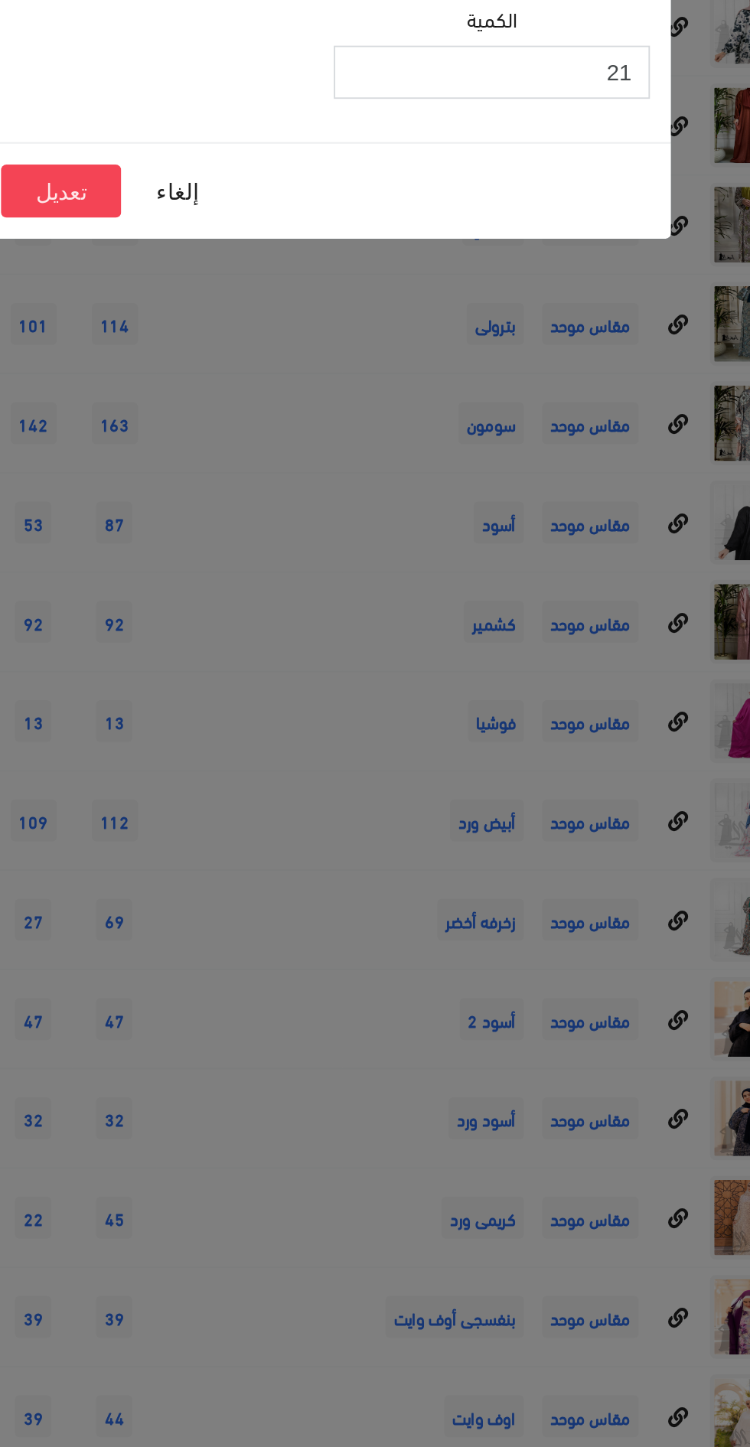
type input "2"
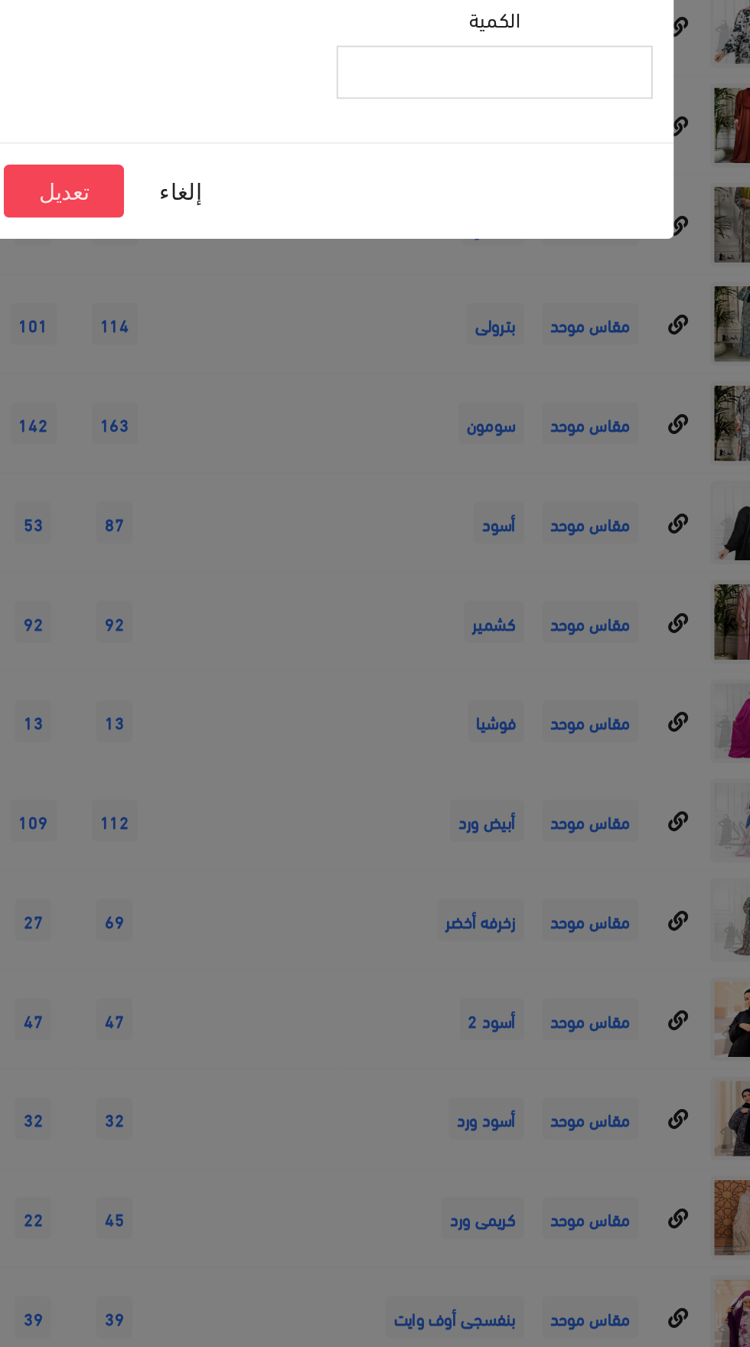
click at [506, 116] on input "الكمية" at bounding box center [469, 119] width 173 height 29
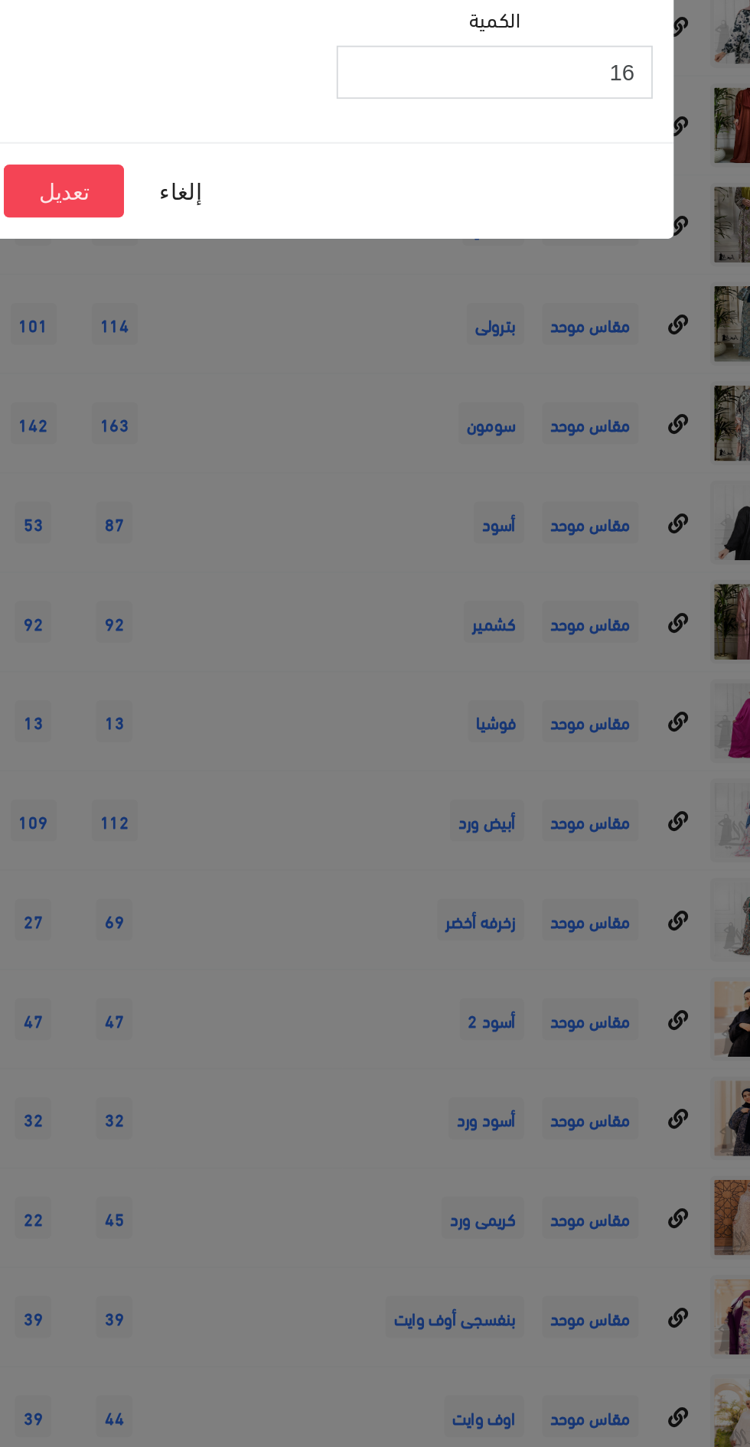
type input "16"
click at [233, 189] on button "تعديل" at bounding box center [234, 184] width 66 height 29
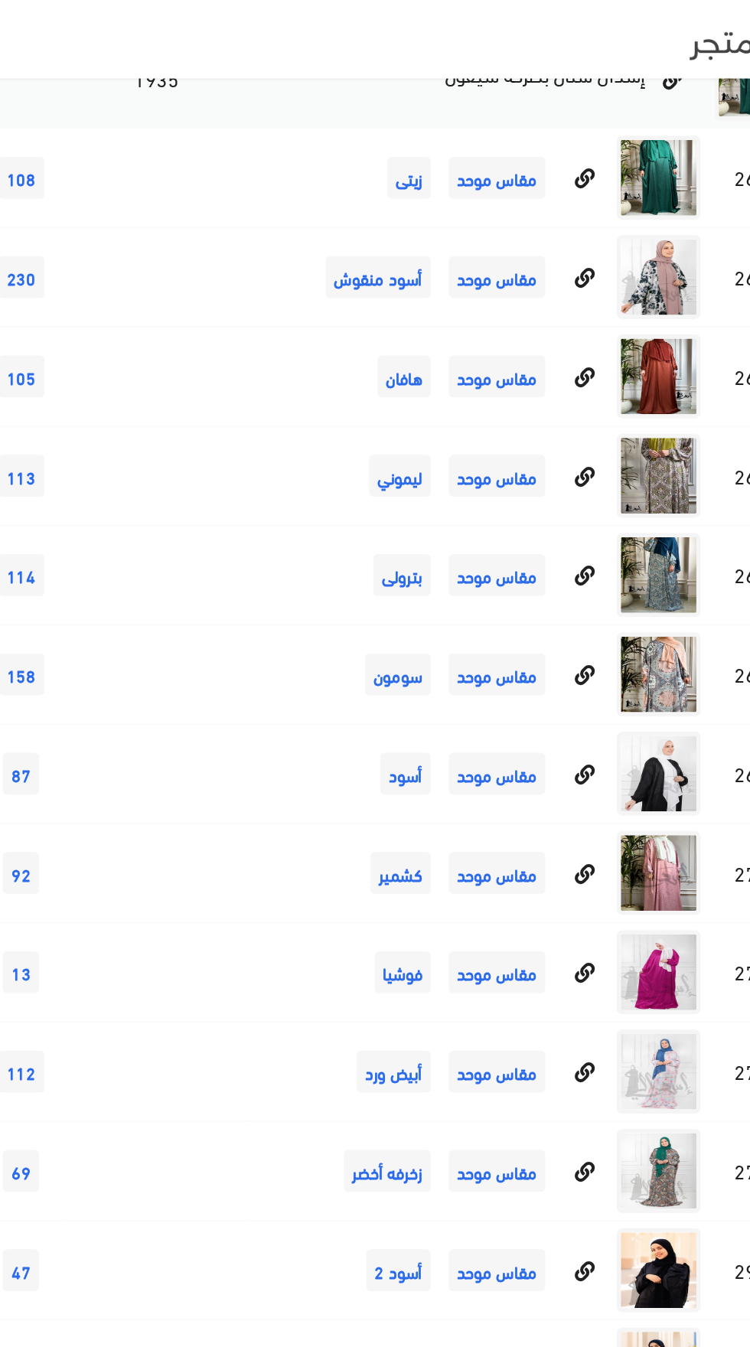
scroll to position [7884, 0]
